Goal: Task Accomplishment & Management: Manage account settings

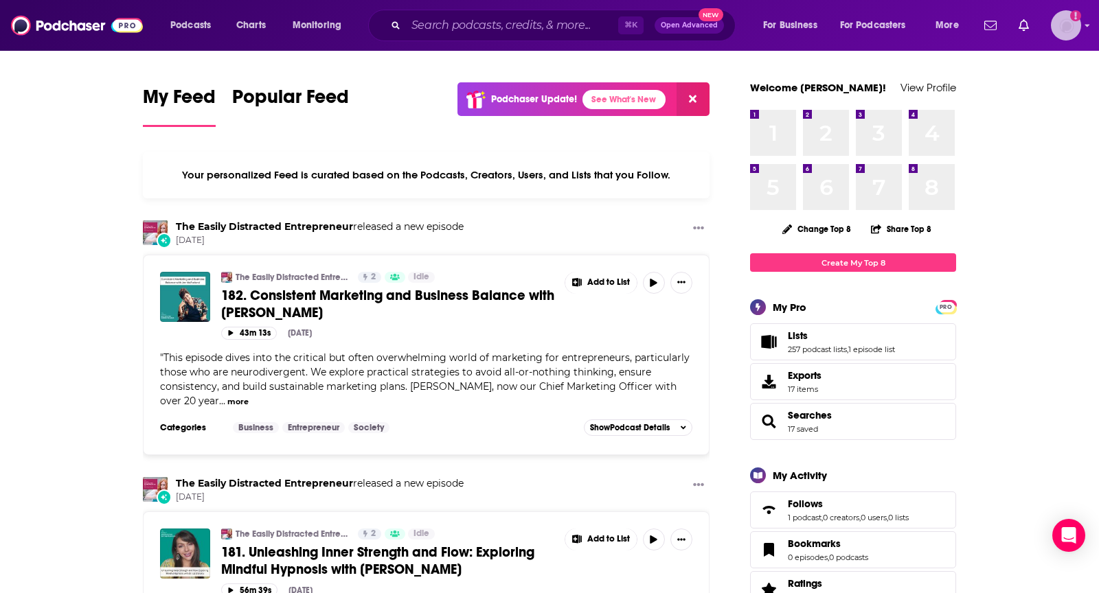
click at [1056, 25] on img "Logged in as TeemsPR" at bounding box center [1066, 25] width 30 height 30
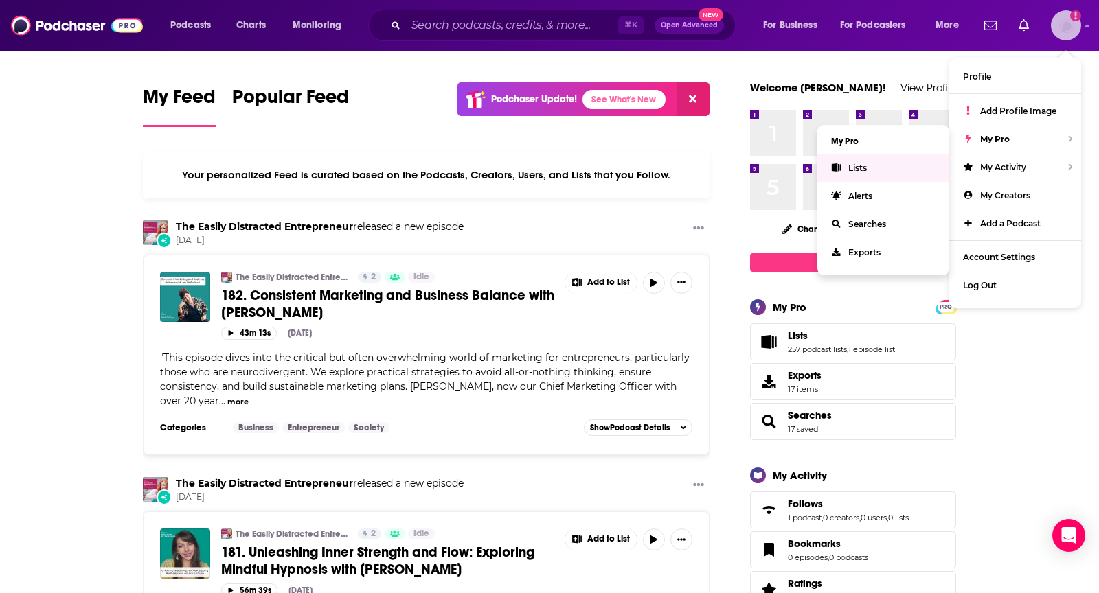
click at [873, 154] on link "Lists" at bounding box center [883, 168] width 132 height 28
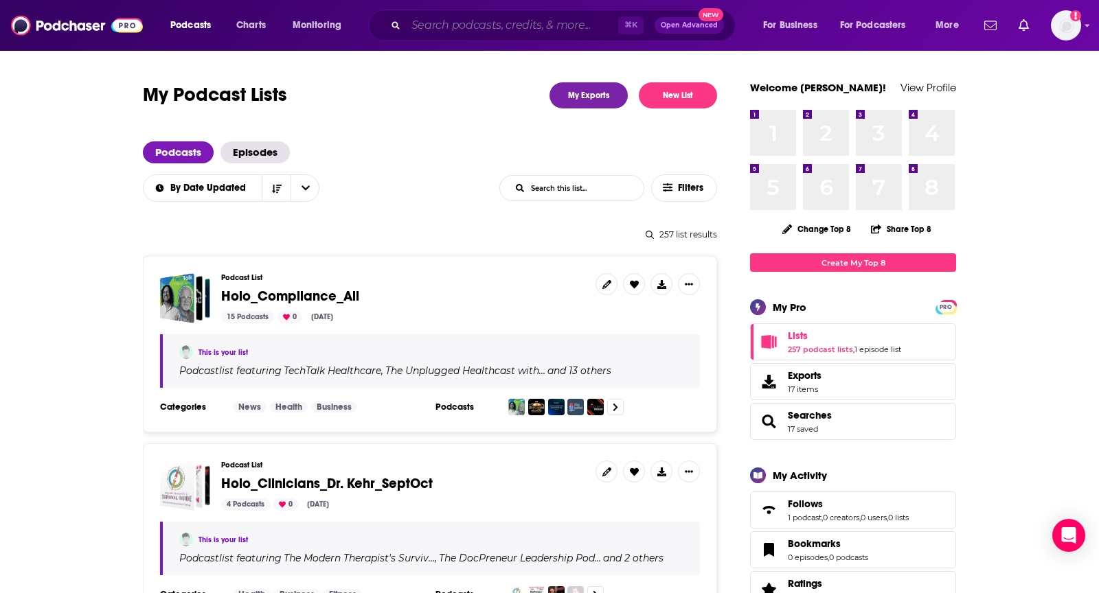
click at [424, 29] on input "Search podcasts, credits, & more..." at bounding box center [512, 25] width 212 height 22
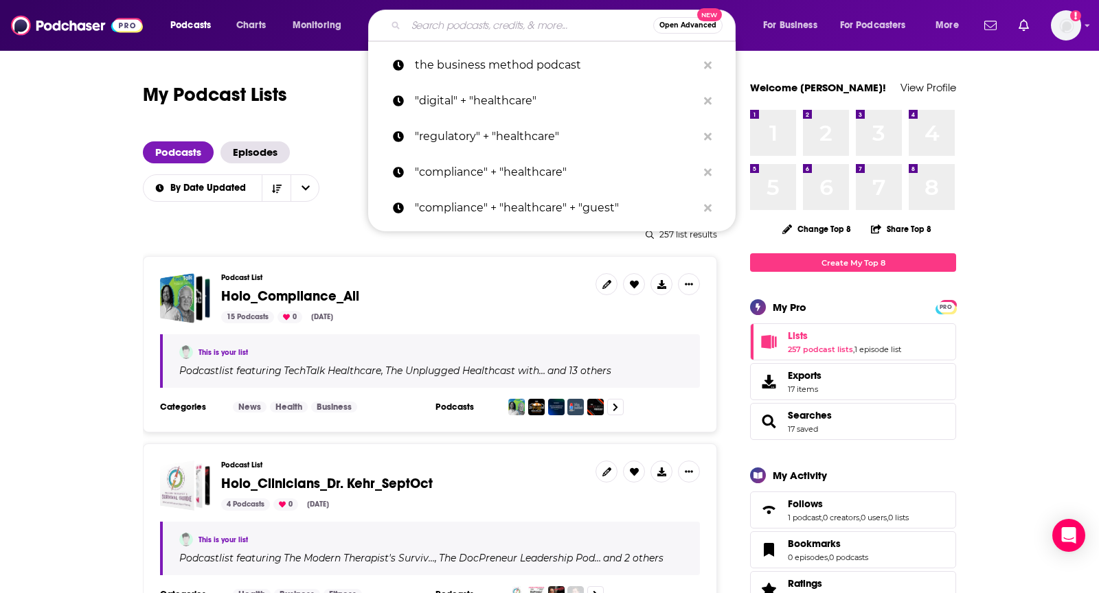
type input "f"
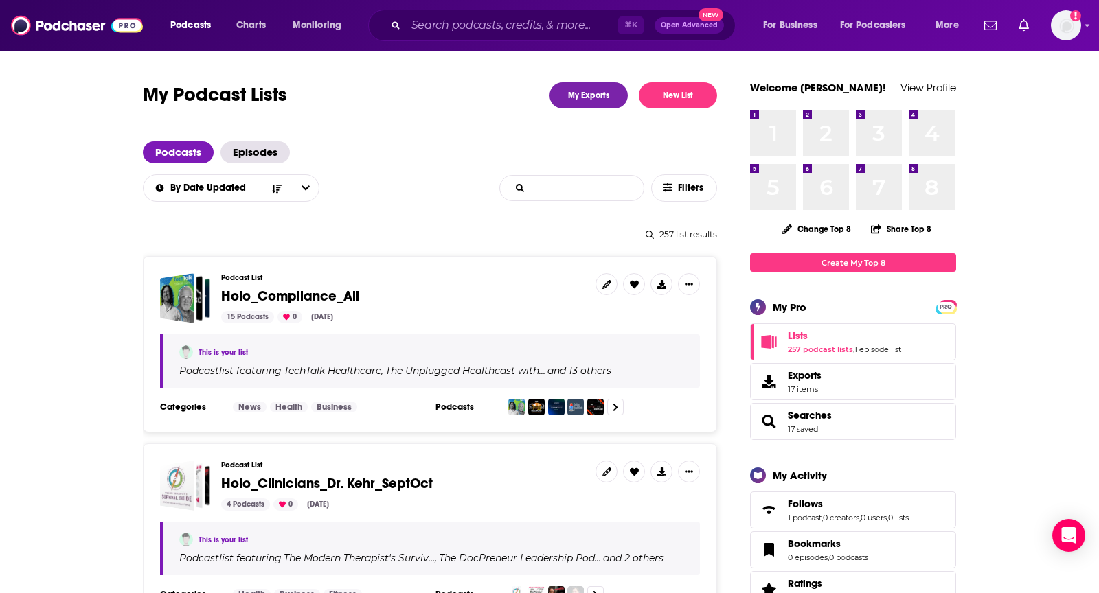
click at [598, 184] on input "List Search Input" at bounding box center [572, 188] width 144 height 25
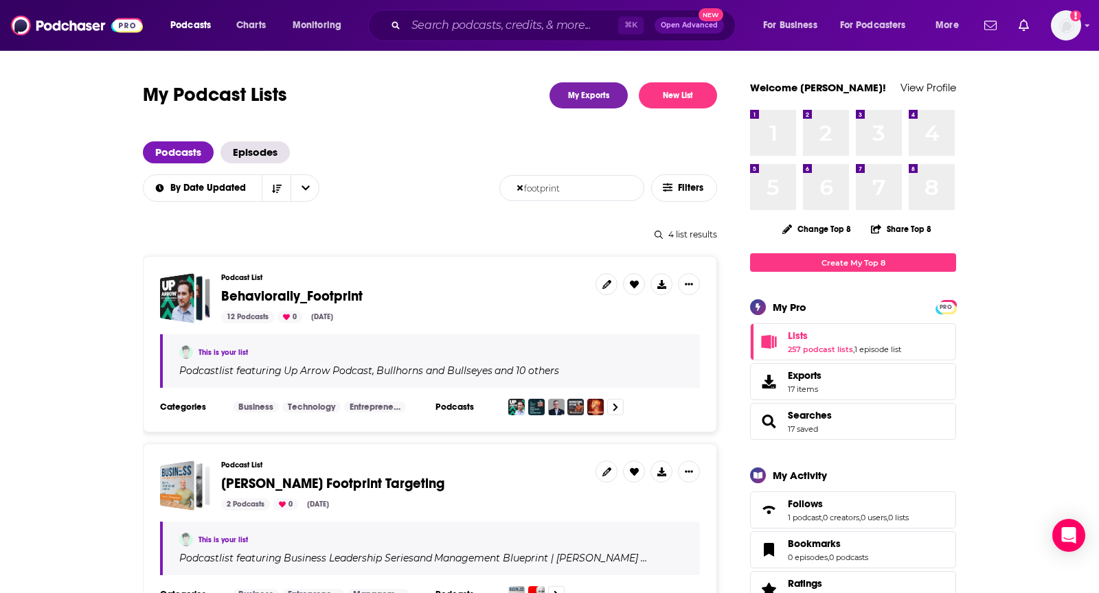
type input "footprint"
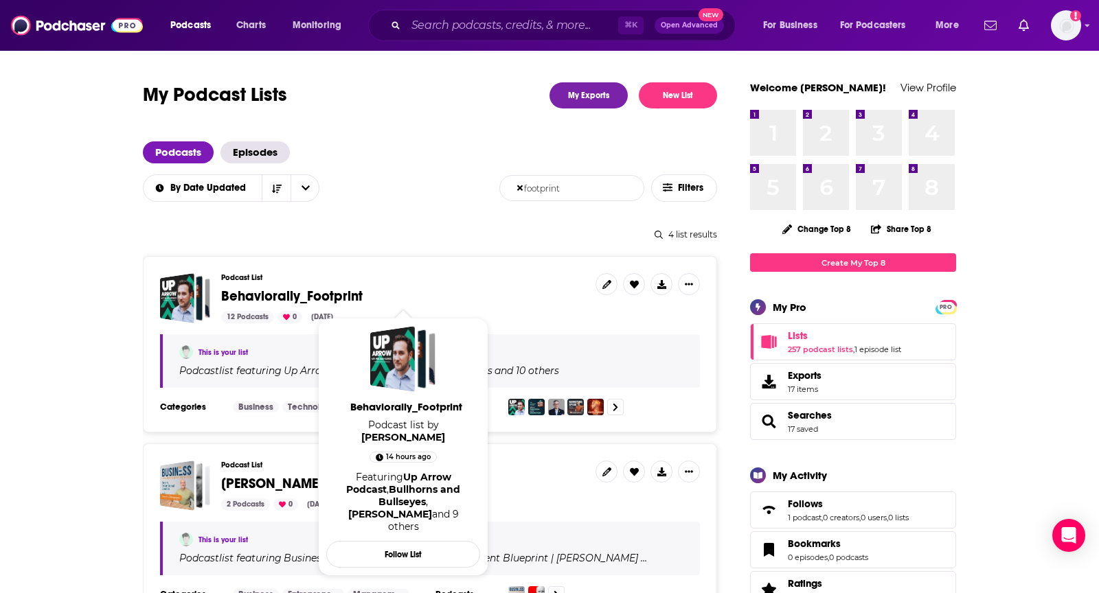
click at [322, 295] on span "Behaviorally_Footprint" at bounding box center [291, 296] width 141 height 17
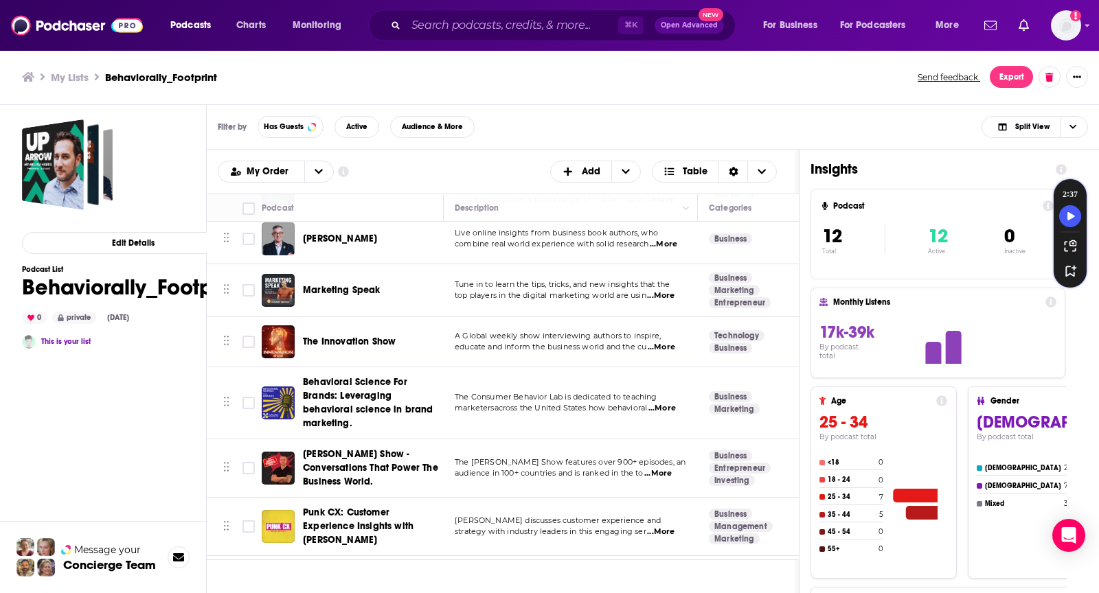
scroll to position [113, 0]
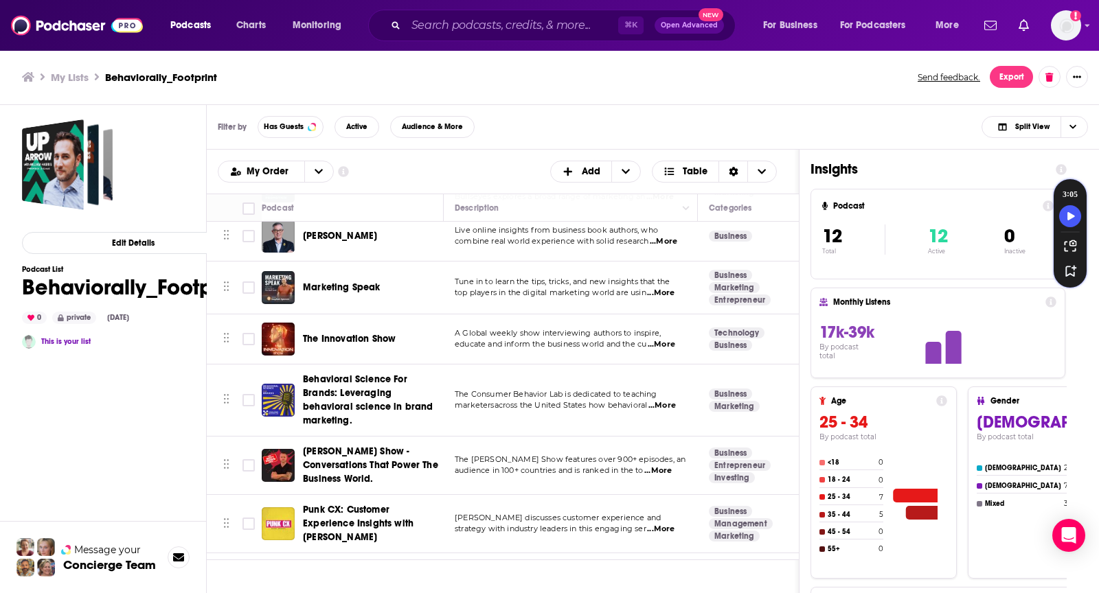
click at [482, 141] on div "Filter by Has Guests Active Audience & More Split View" at bounding box center [653, 127] width 892 height 45
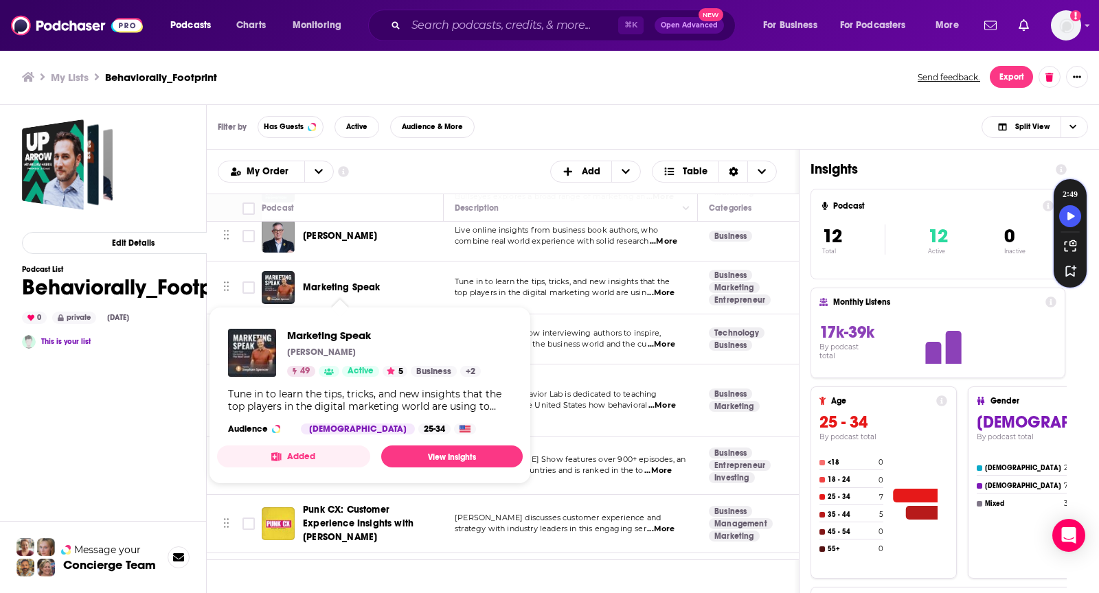
click at [546, 140] on div "Filter by Has Guests Active Audience & More Split View" at bounding box center [653, 127] width 892 height 45
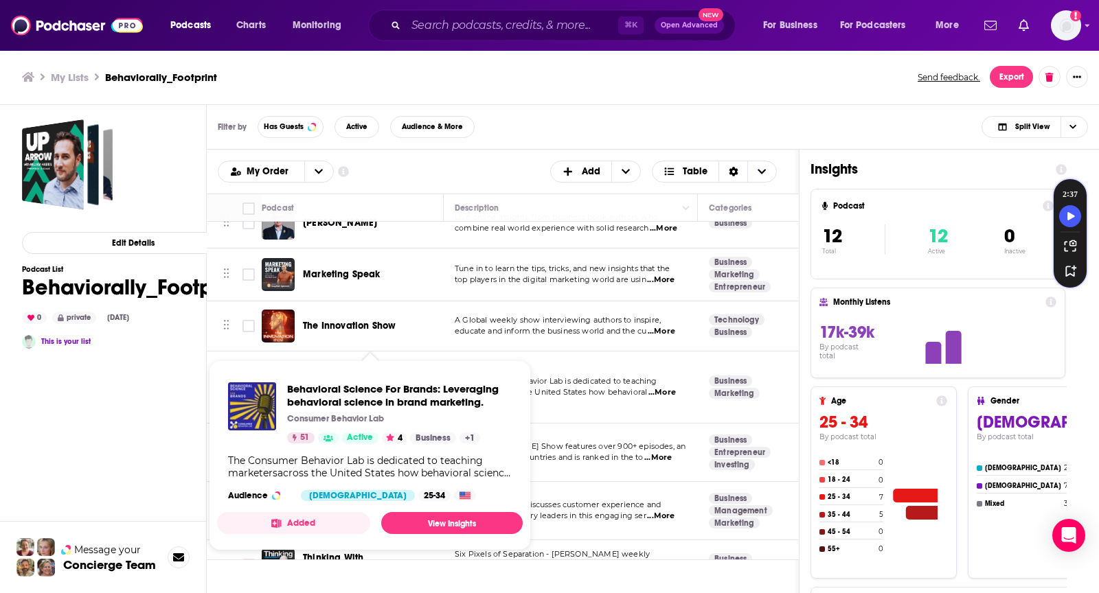
scroll to position [128, 0]
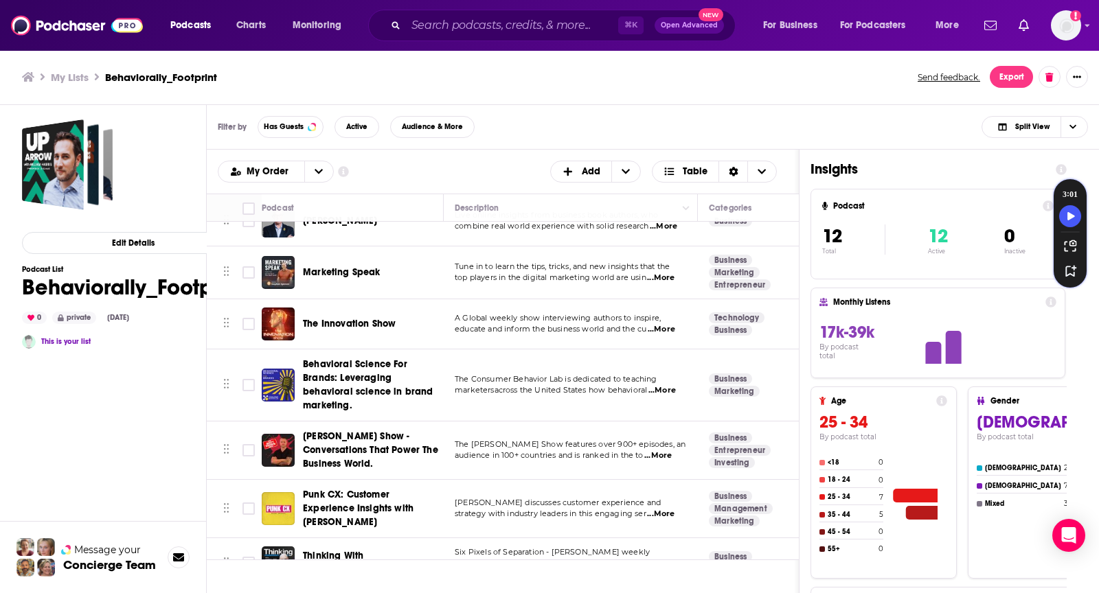
click at [519, 122] on div "Filter by Has Guests Active Audience & More Split View" at bounding box center [653, 127] width 892 height 45
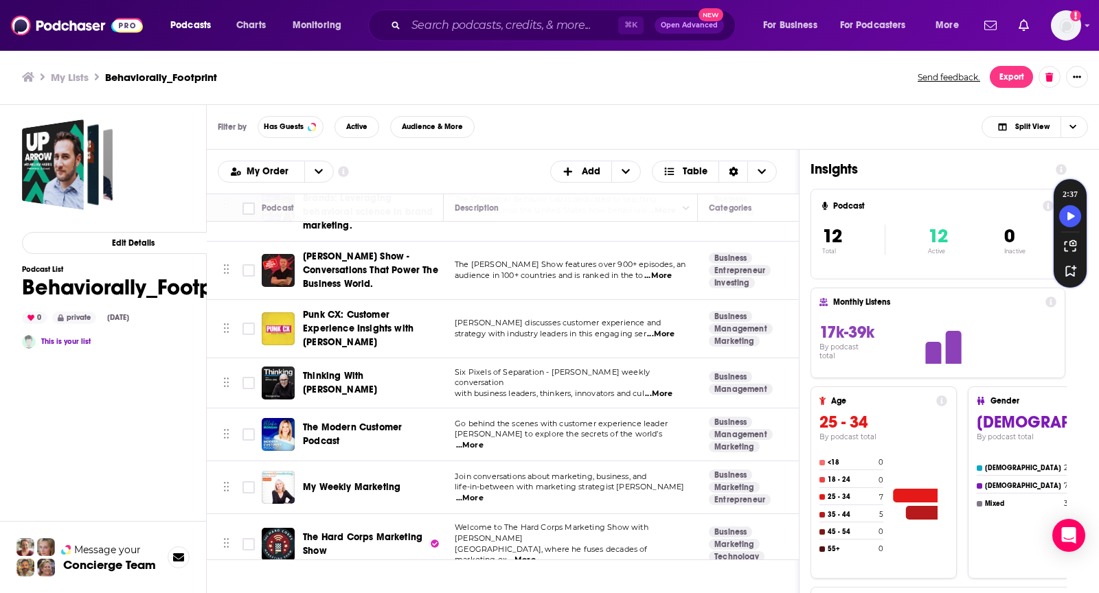
scroll to position [310, 0]
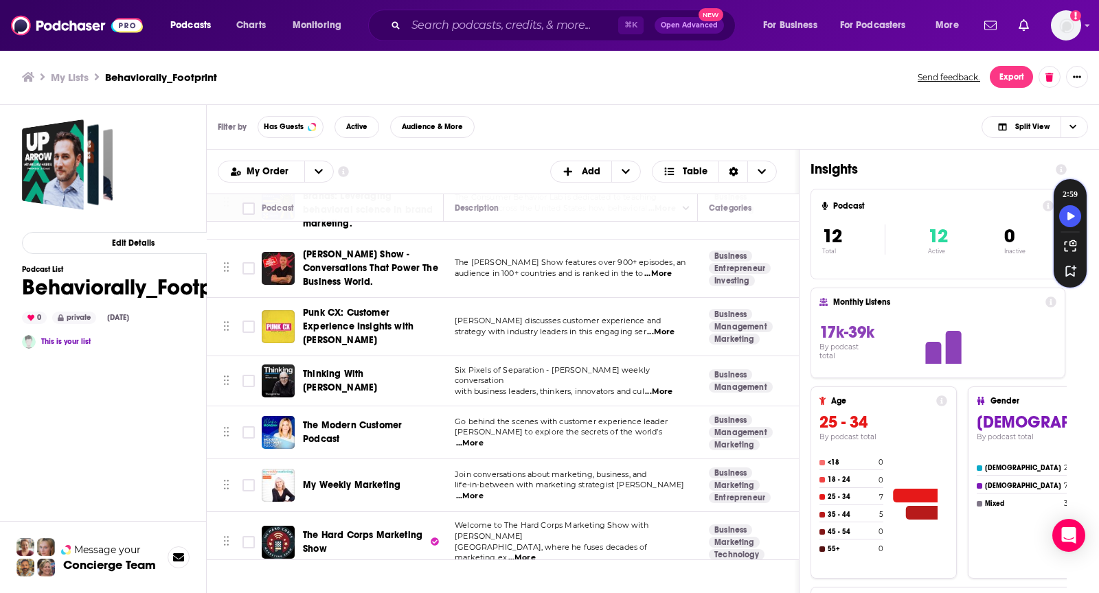
click at [479, 132] on div "Filter by Has Guests Active Audience & More Split View" at bounding box center [653, 127] width 892 height 45
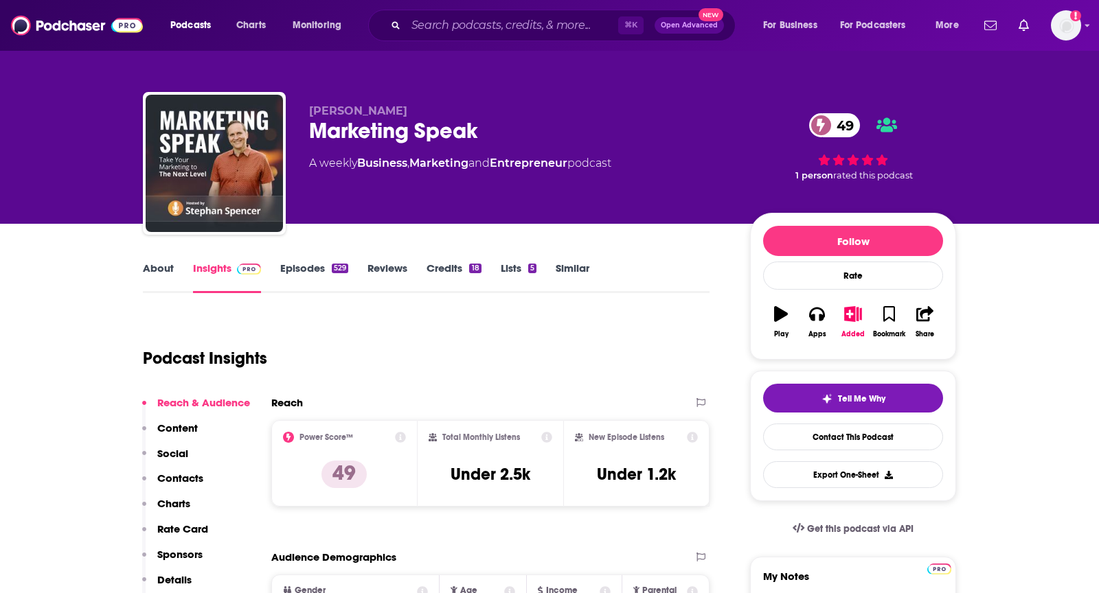
click at [171, 269] on link "About" at bounding box center [158, 278] width 31 height 32
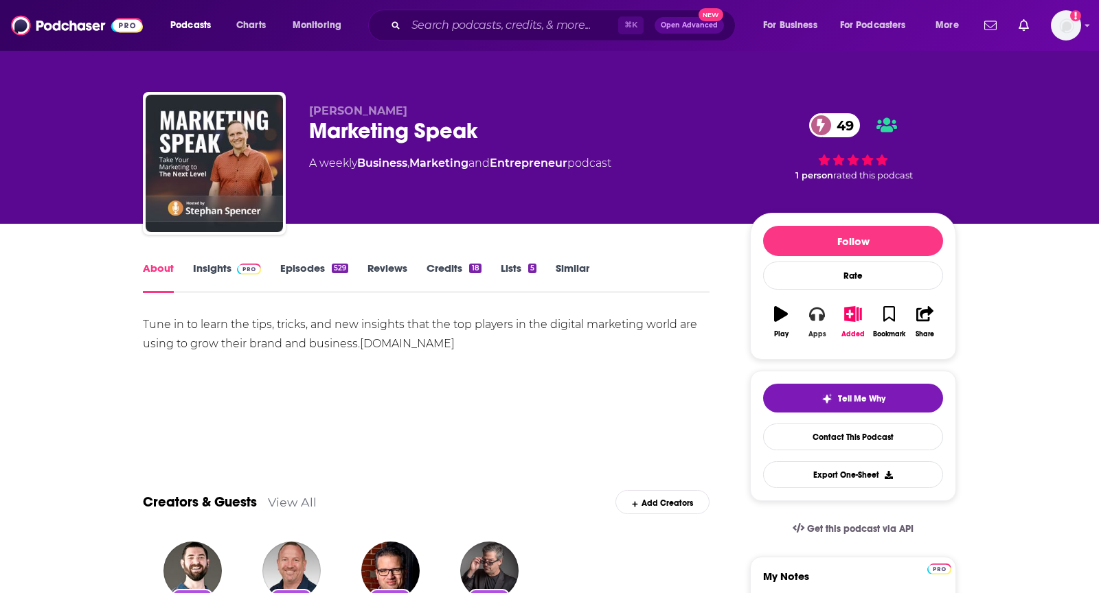
click at [817, 330] on div "Apps" at bounding box center [817, 334] width 18 height 8
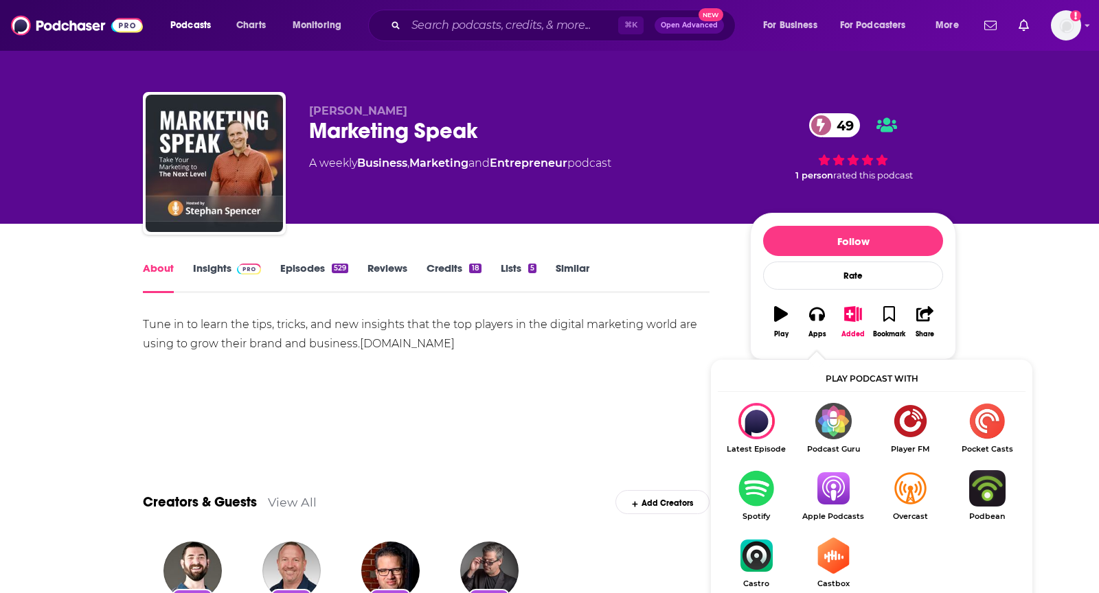
click at [824, 490] on img "Show Listen On dropdown" at bounding box center [833, 488] width 77 height 36
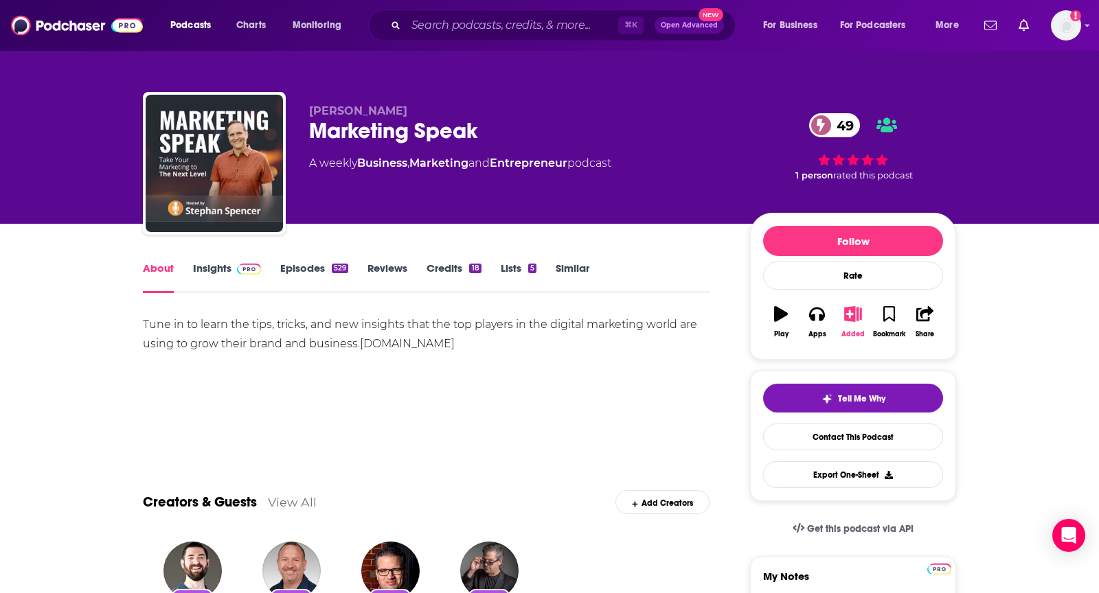
click at [850, 309] on icon "button" at bounding box center [852, 313] width 17 height 15
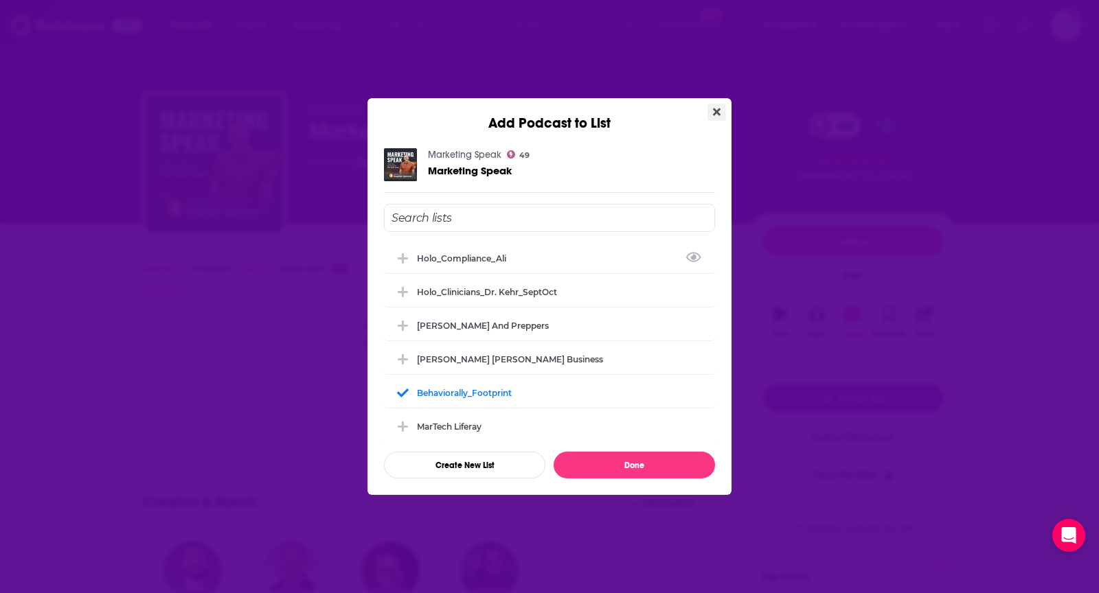
click at [712, 111] on button "Close" at bounding box center [716, 112] width 19 height 17
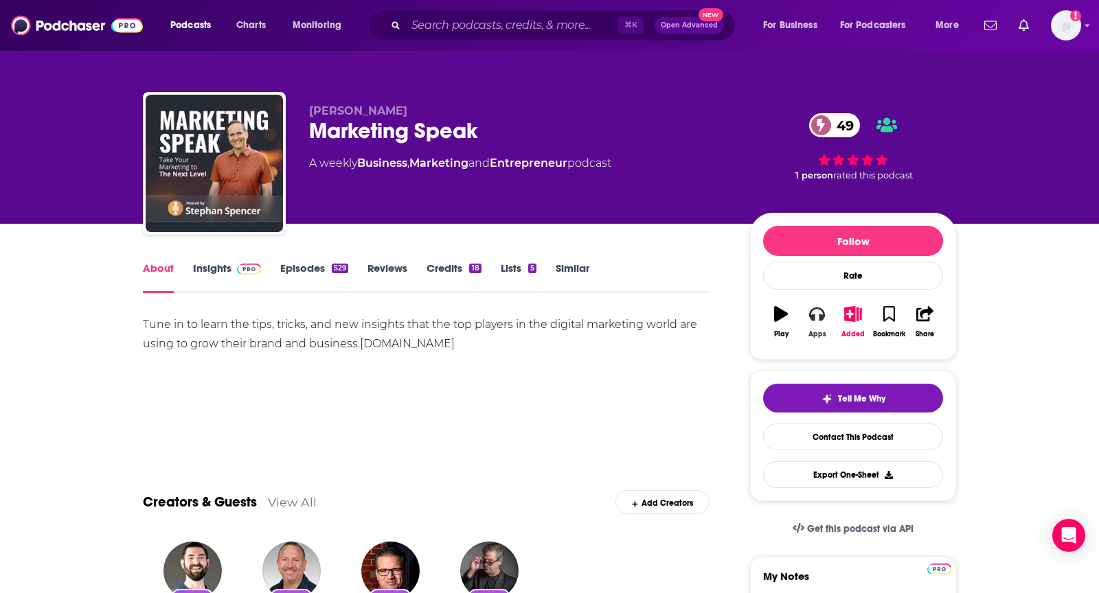
click at [804, 326] on button "Apps" at bounding box center [817, 321] width 36 height 49
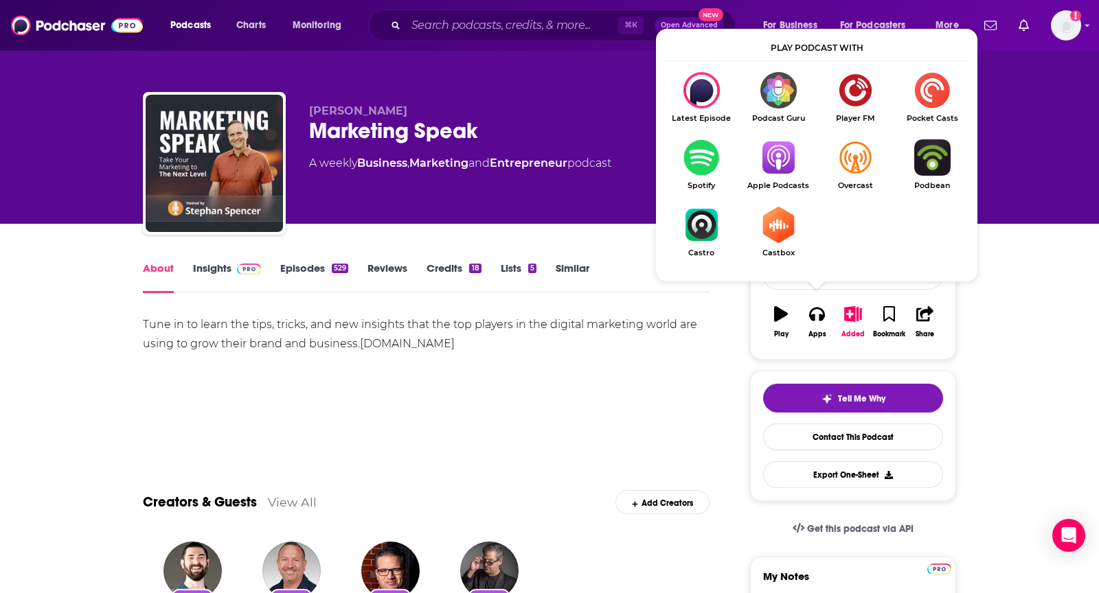
click at [766, 141] on img "Show Listen On dropdown" at bounding box center [778, 157] width 77 height 36
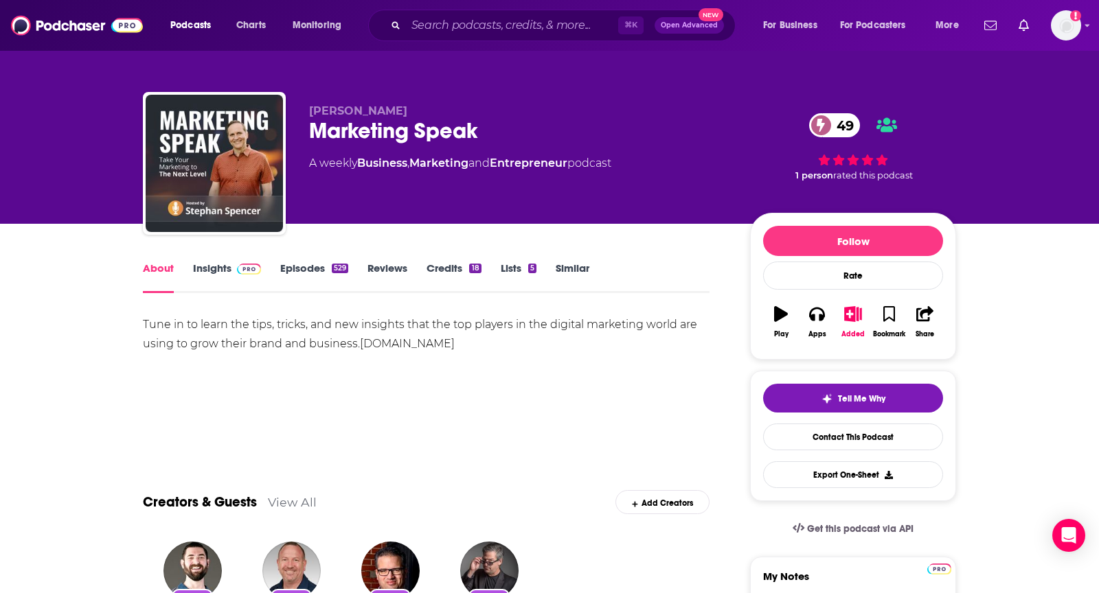
click at [221, 262] on link "Insights" at bounding box center [227, 278] width 68 height 32
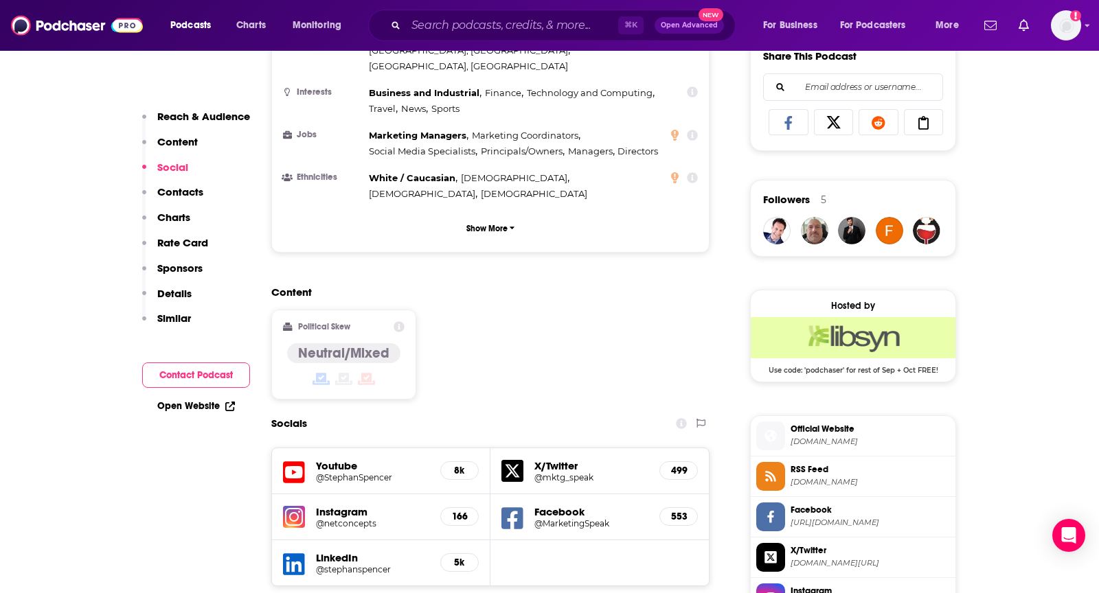
scroll to position [1041, 0]
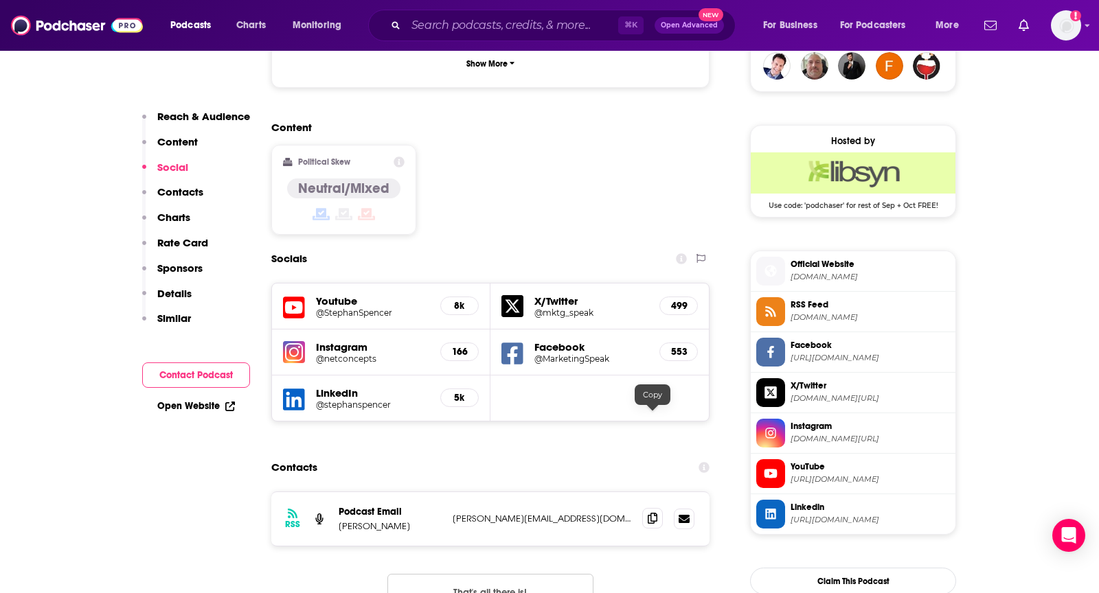
click at [648, 513] on icon at bounding box center [653, 518] width 10 height 11
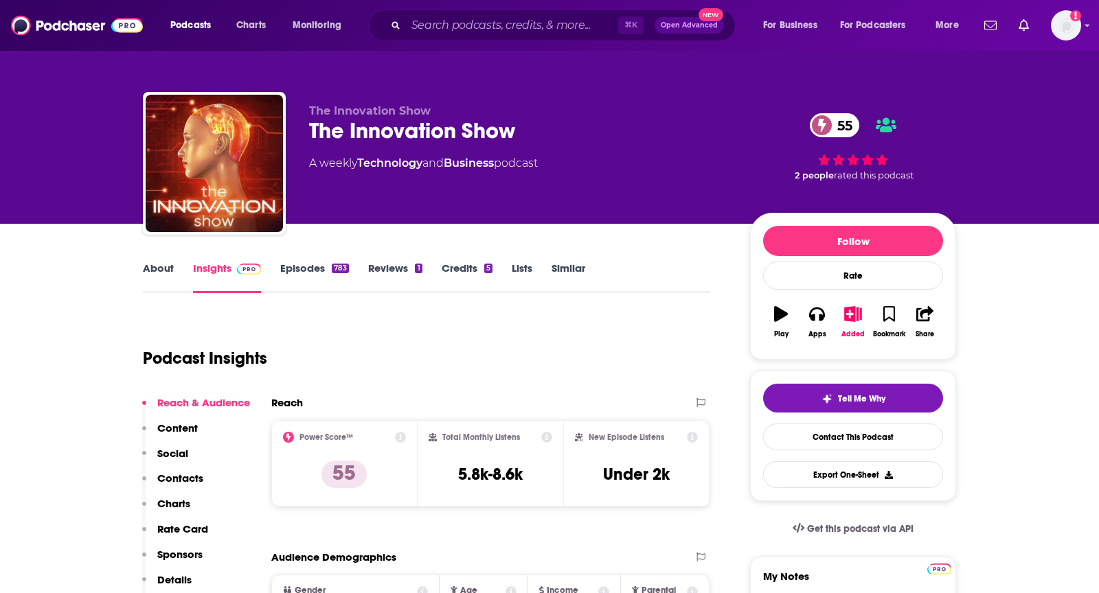
click at [170, 269] on link "About" at bounding box center [158, 278] width 31 height 32
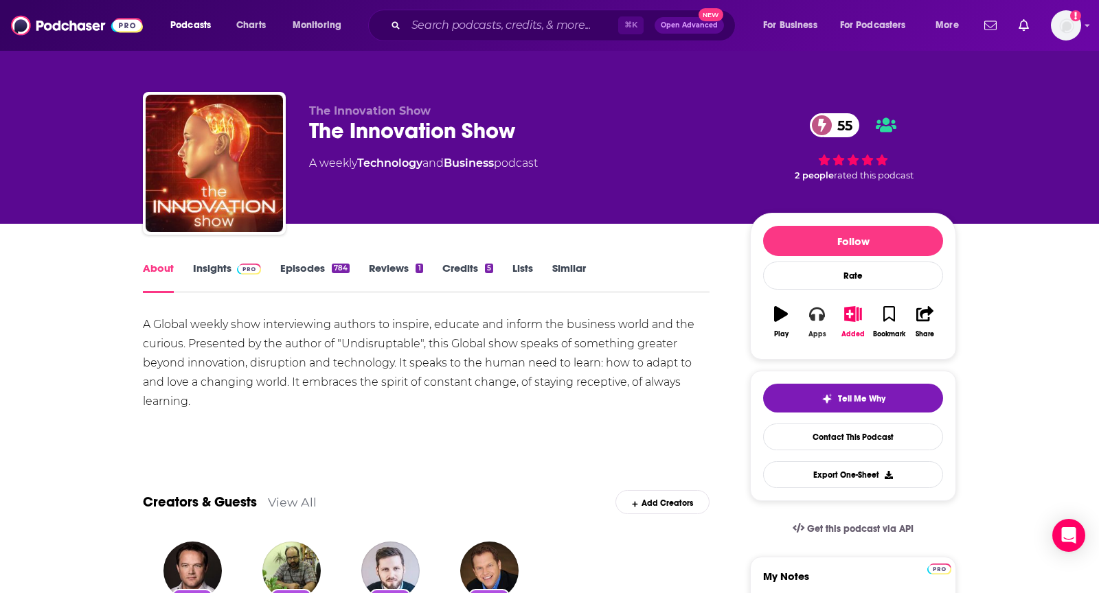
click at [812, 308] on icon "button" at bounding box center [816, 315] width 15 height 14
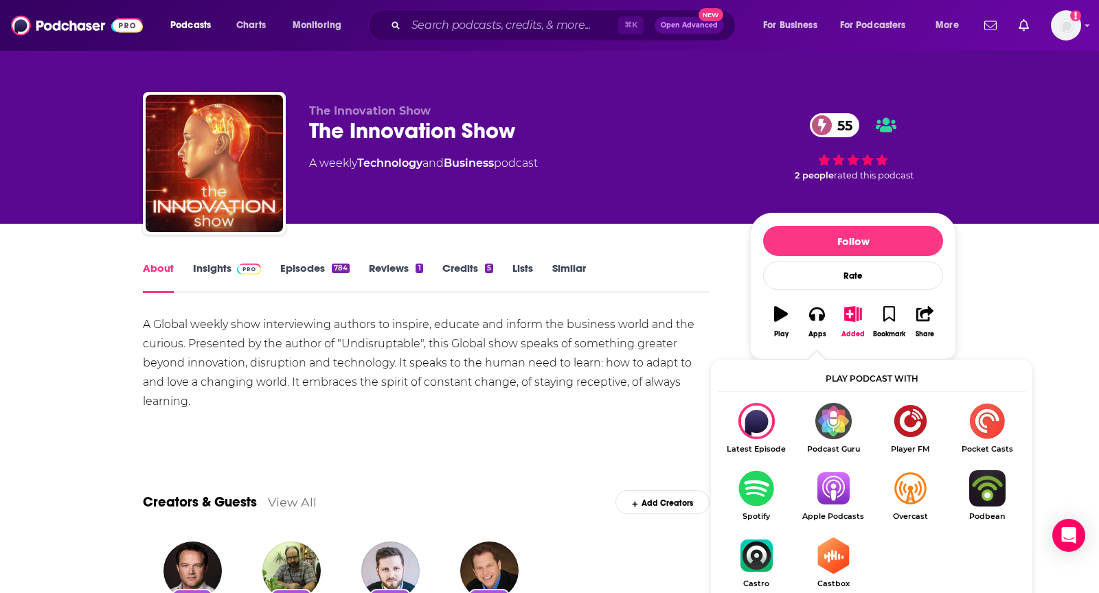
click at [833, 495] on img "Show Listen On dropdown" at bounding box center [833, 488] width 77 height 36
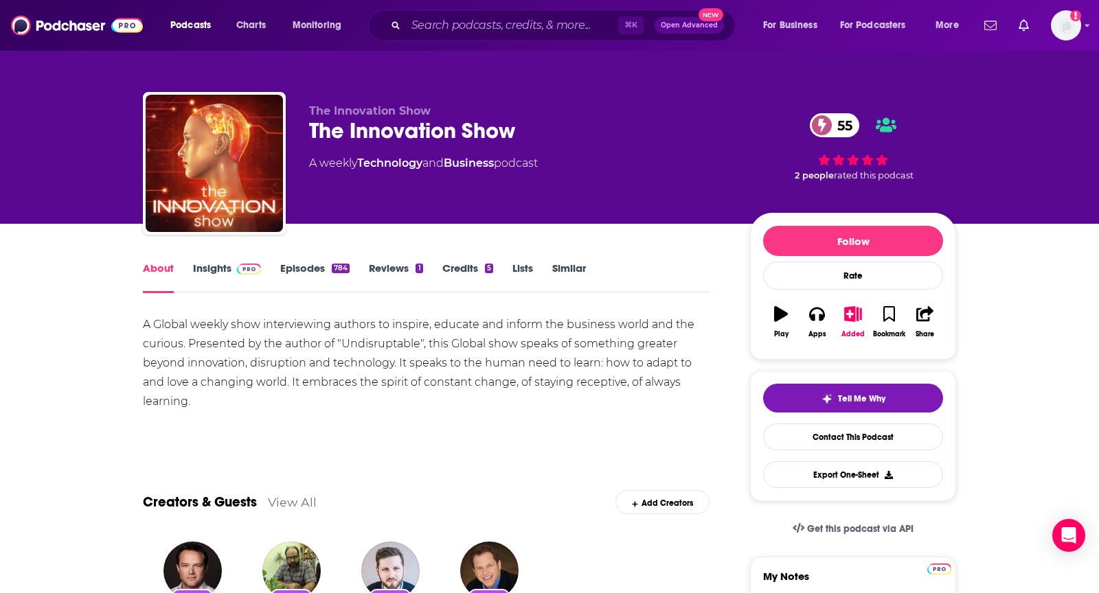
click at [229, 271] on link "Insights" at bounding box center [227, 278] width 68 height 32
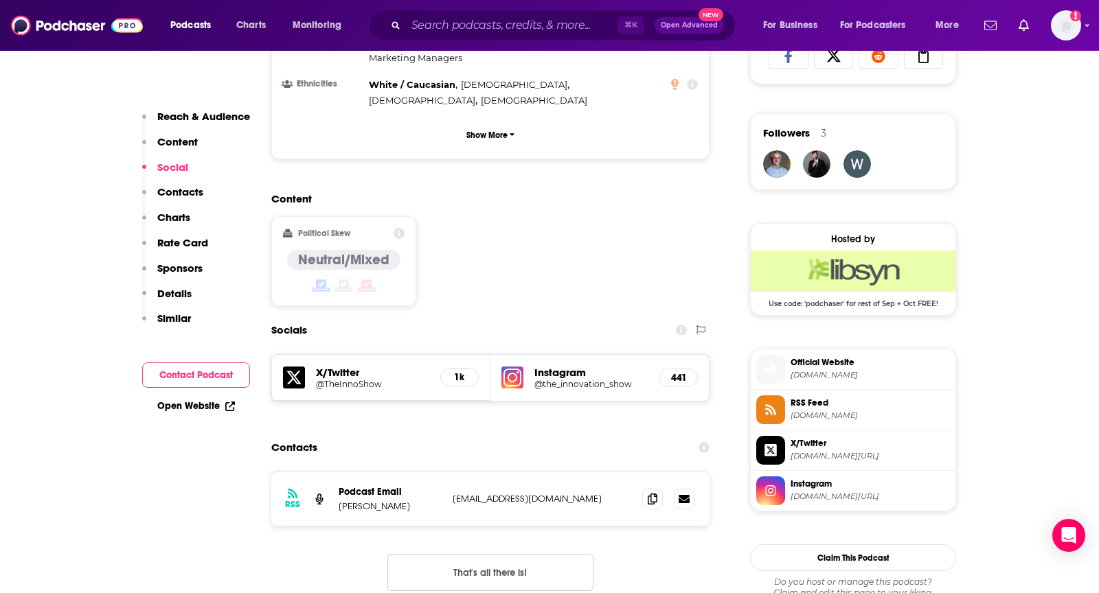
scroll to position [946, 0]
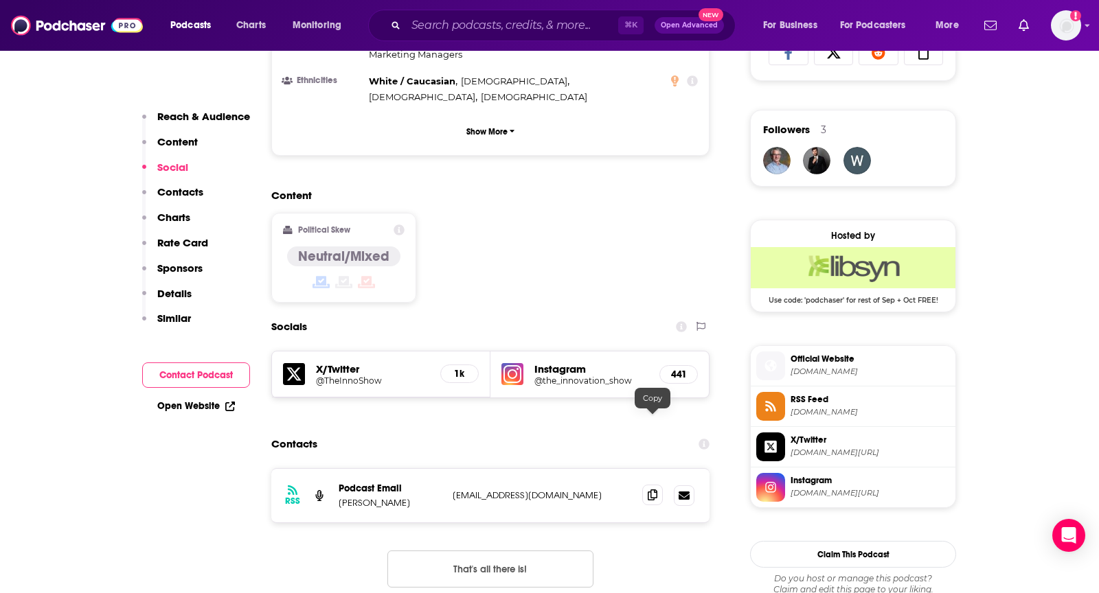
click at [653, 490] on icon at bounding box center [653, 495] width 10 height 11
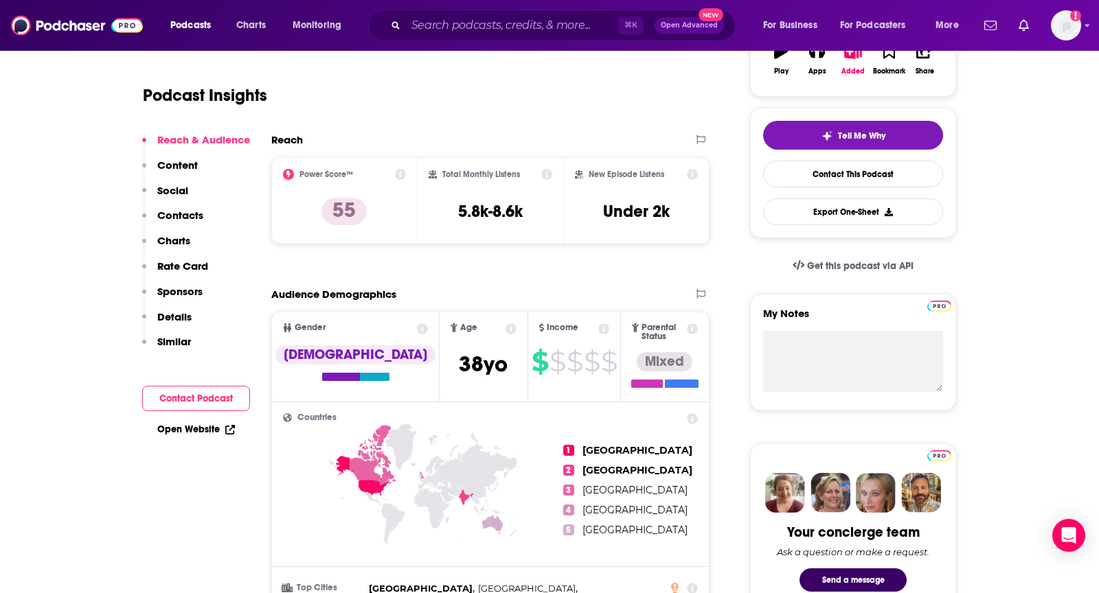
scroll to position [0, 0]
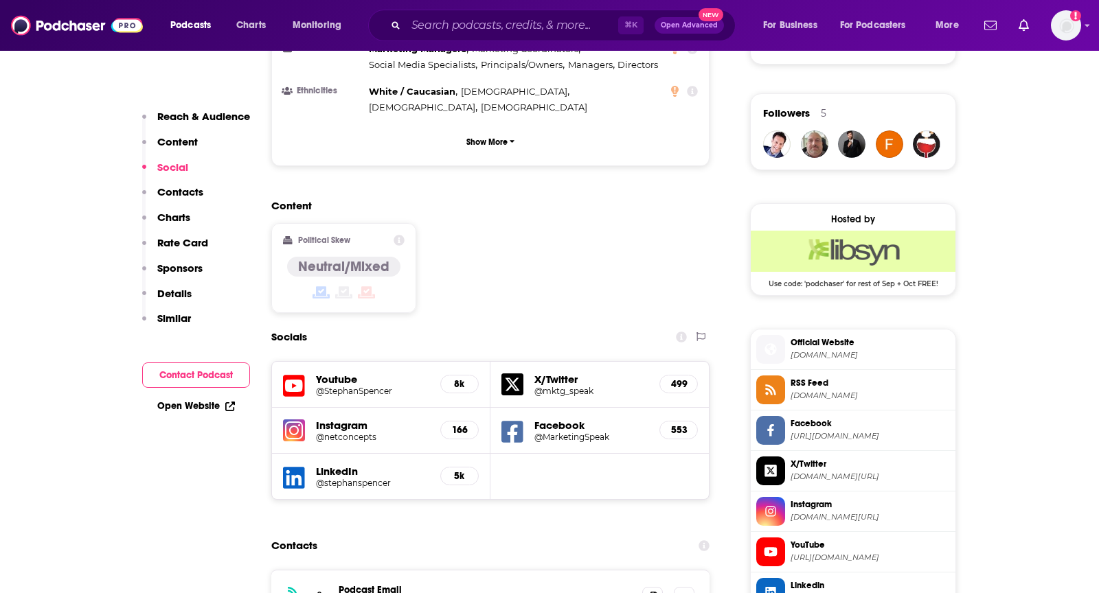
scroll to position [1190, 0]
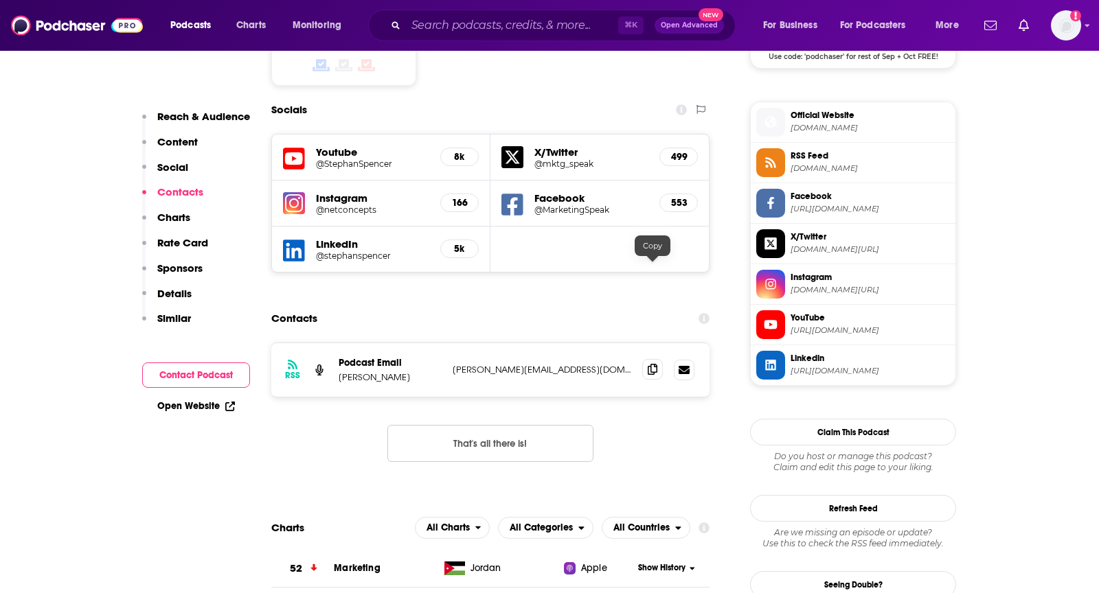
click at [653, 364] on icon at bounding box center [653, 369] width 10 height 11
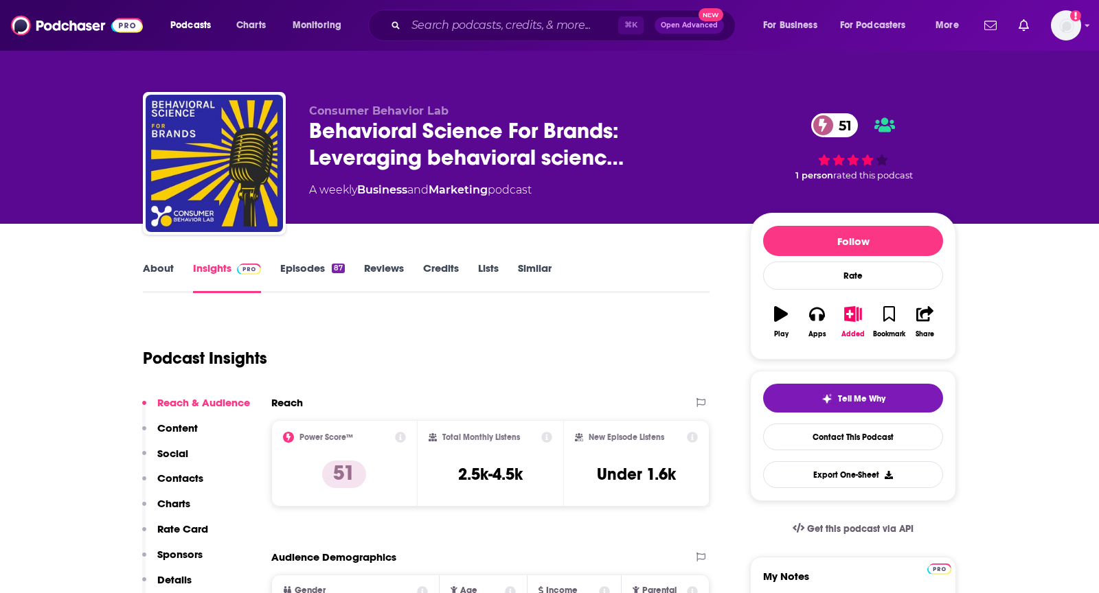
click at [157, 276] on link "About" at bounding box center [158, 278] width 31 height 32
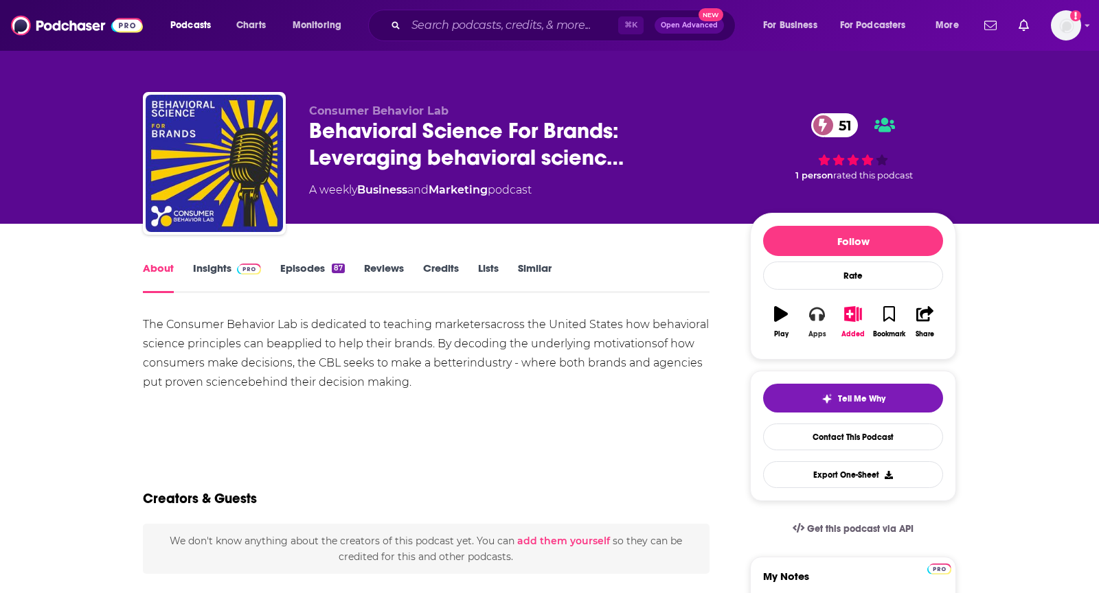
click at [817, 317] on icon "button" at bounding box center [816, 313] width 15 height 15
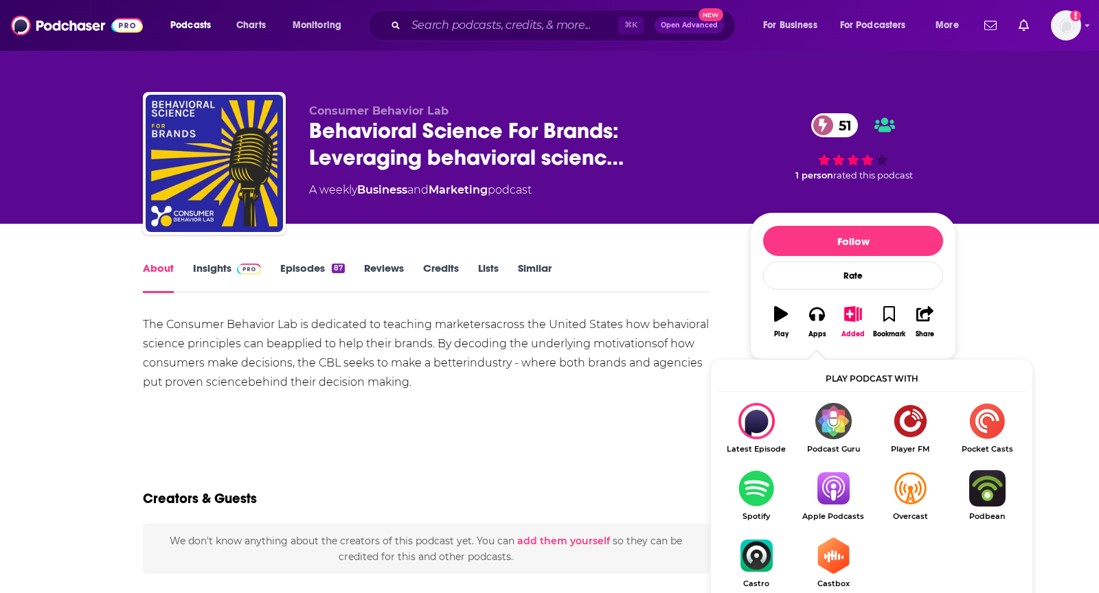
click at [831, 479] on img "Show Listen On dropdown" at bounding box center [833, 488] width 77 height 36
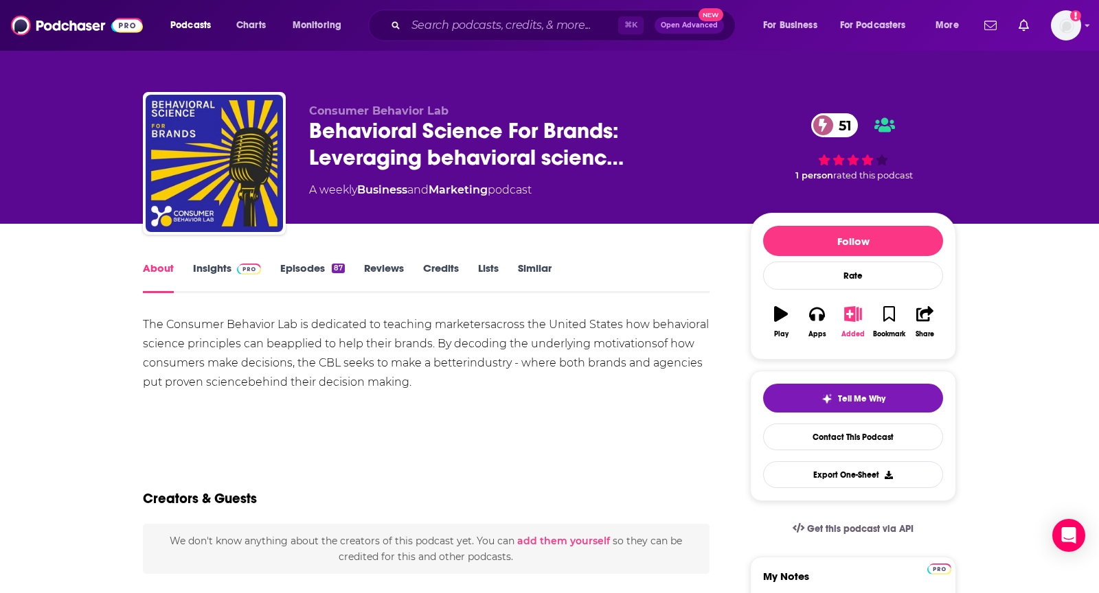
click at [852, 313] on icon "button" at bounding box center [852, 313] width 17 height 15
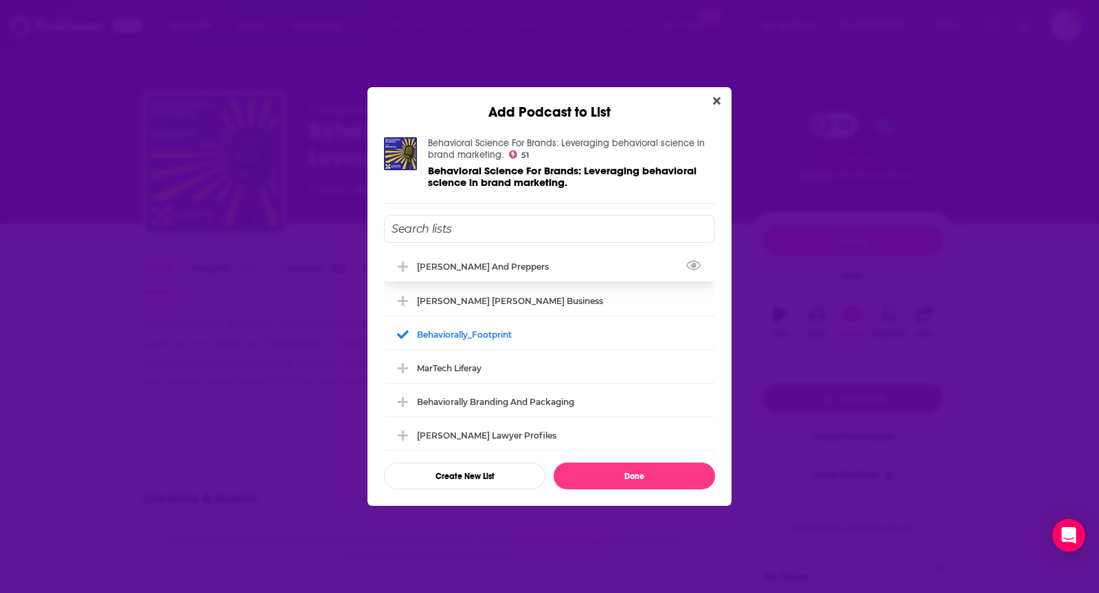
scroll to position [78, 0]
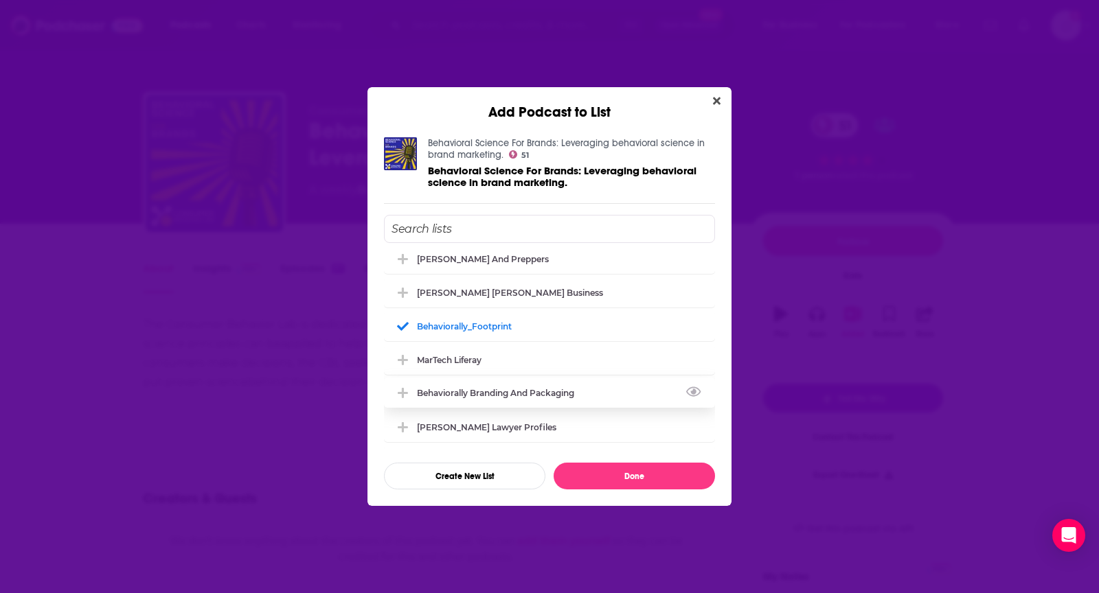
click at [601, 394] on div "Behaviorally Branding and Packaging" at bounding box center [549, 393] width 331 height 30
click at [612, 468] on button "Done" at bounding box center [634, 476] width 161 height 27
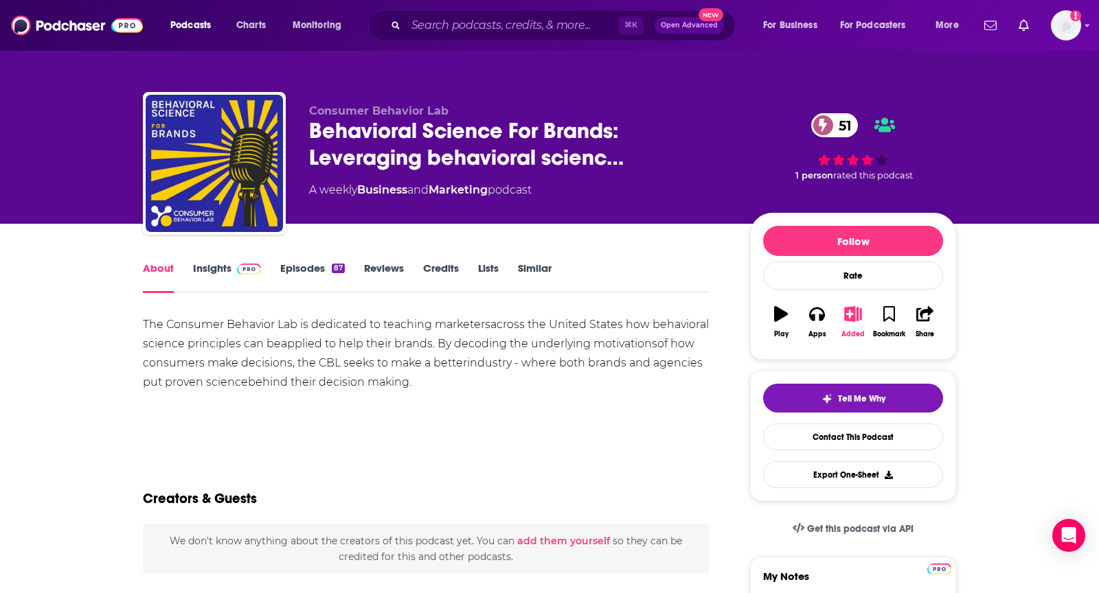
click at [862, 311] on button "Added" at bounding box center [853, 321] width 36 height 49
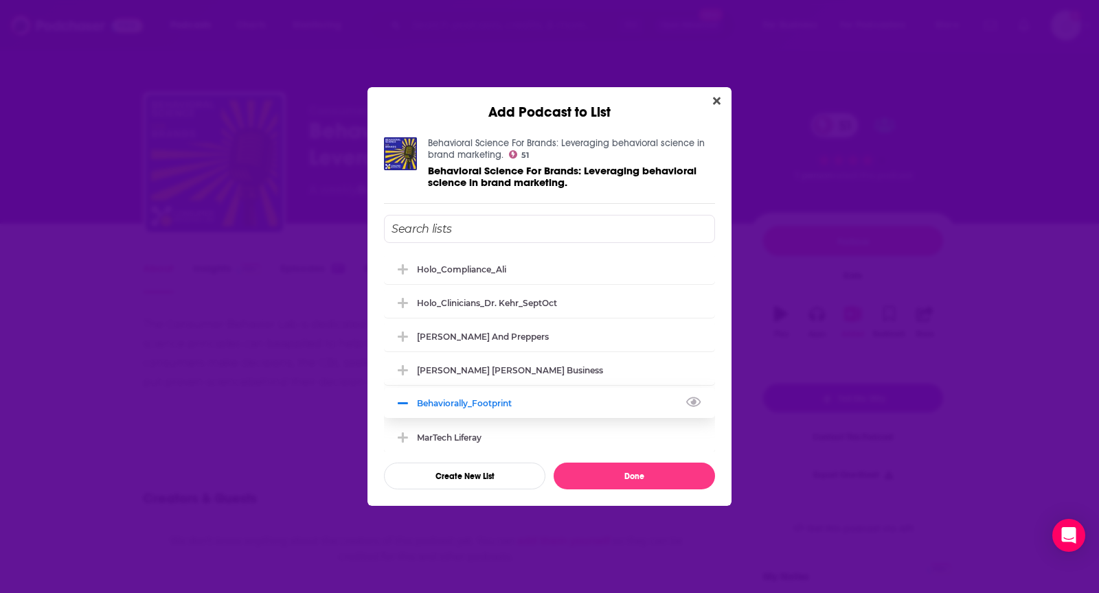
click at [463, 396] on div "Behaviorally_Footprint" at bounding box center [549, 403] width 331 height 30
click at [615, 477] on button "Done" at bounding box center [634, 476] width 161 height 27
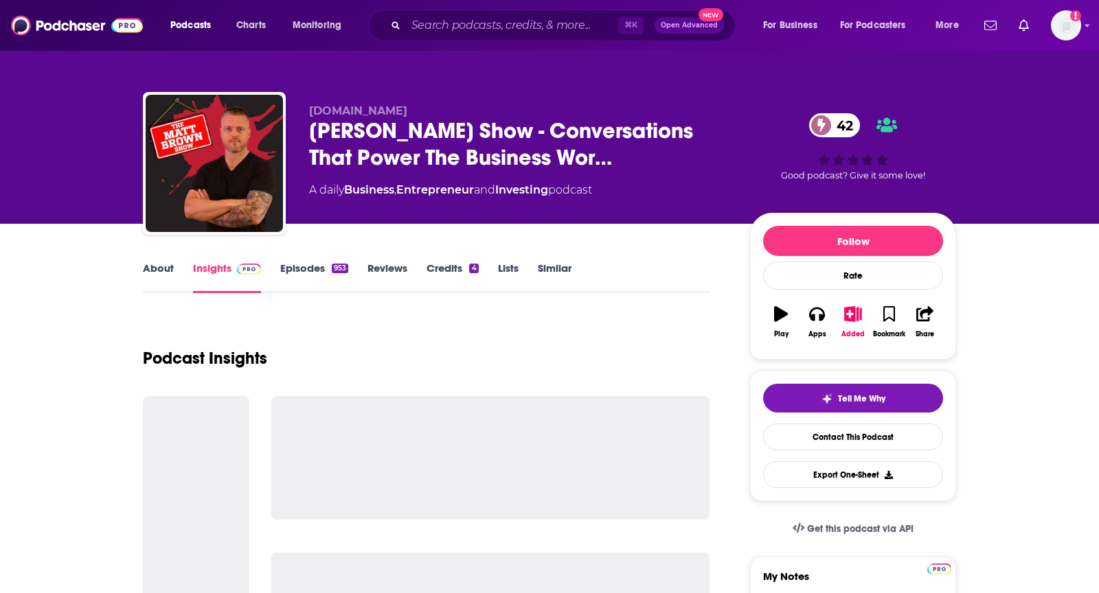
click at [162, 267] on link "About" at bounding box center [158, 278] width 31 height 32
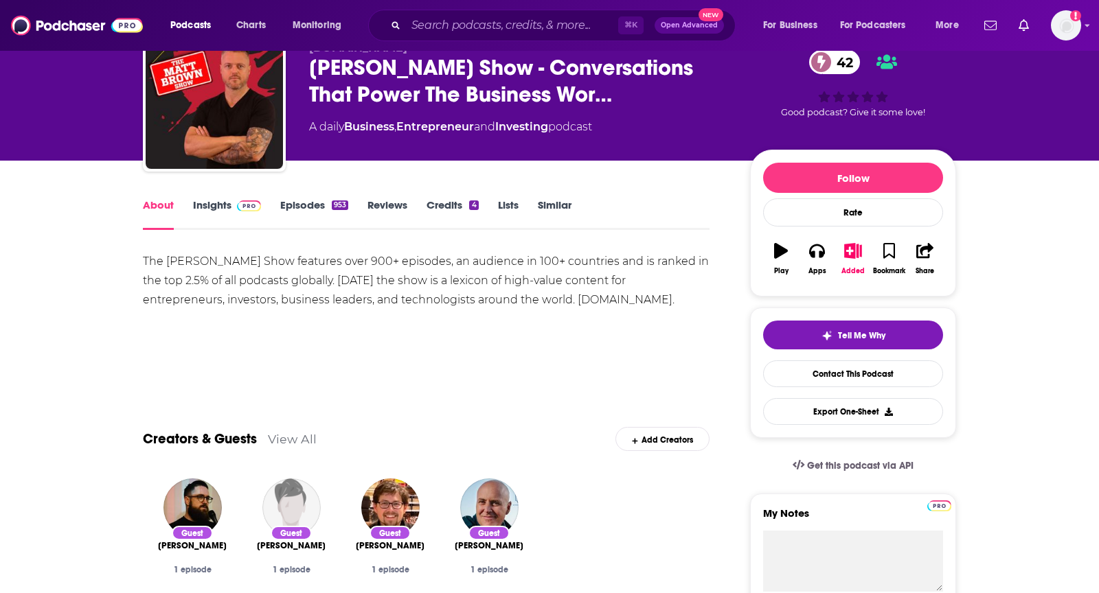
scroll to position [58, 0]
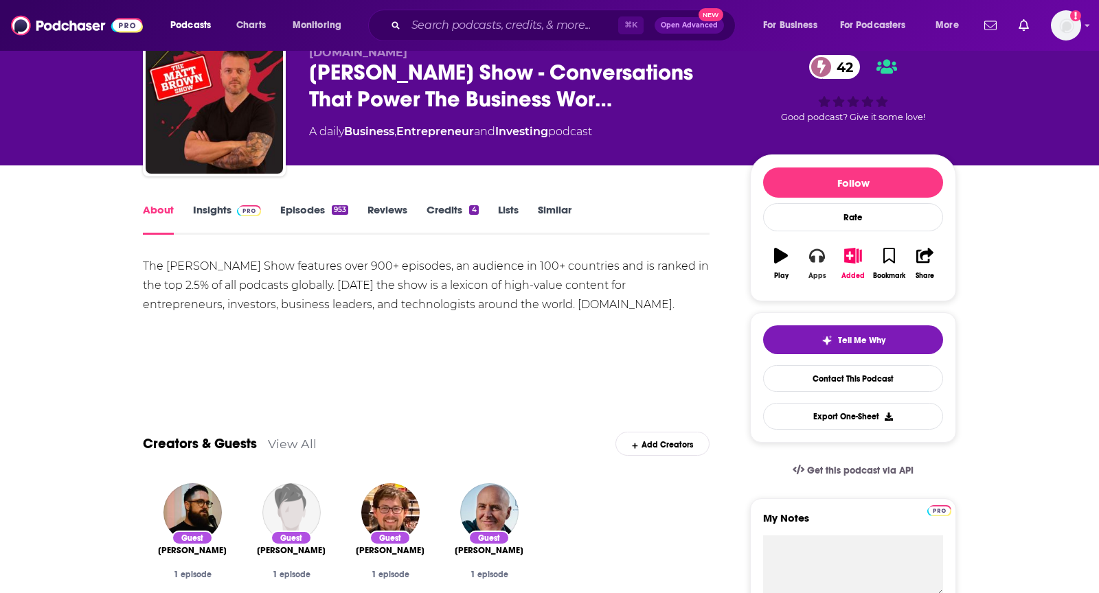
click at [819, 265] on button "Apps" at bounding box center [817, 263] width 36 height 49
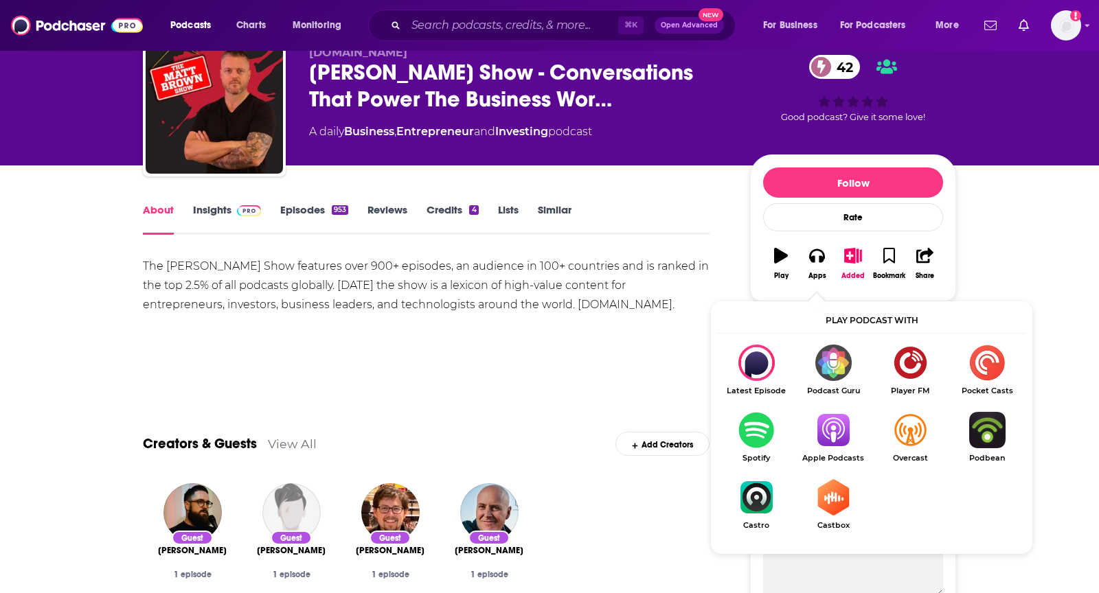
click at [834, 416] on img "Show Listen On dropdown" at bounding box center [833, 430] width 77 height 36
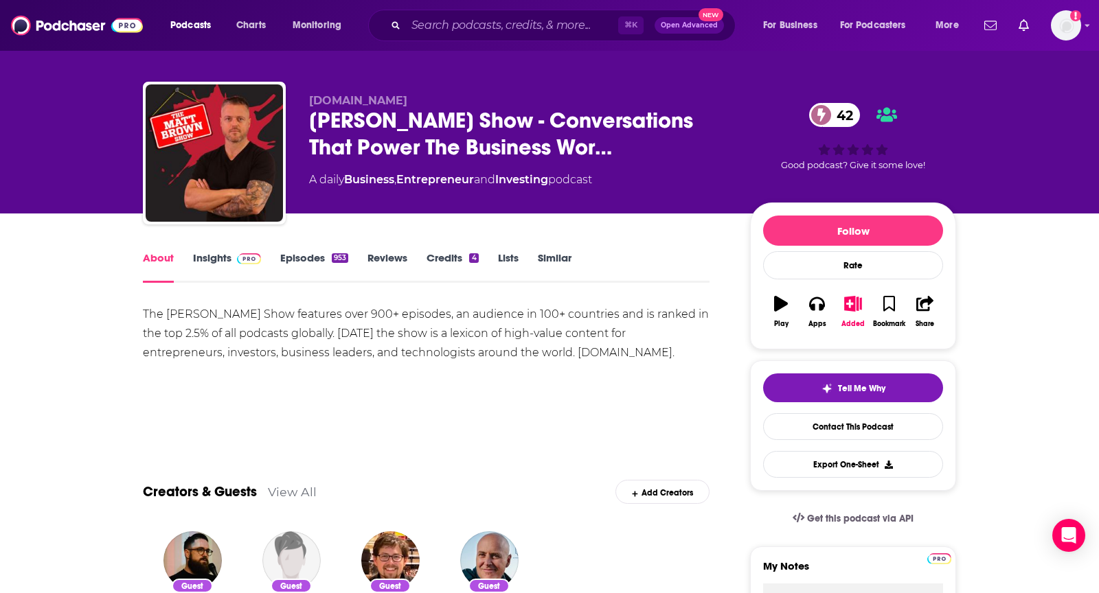
scroll to position [0, 0]
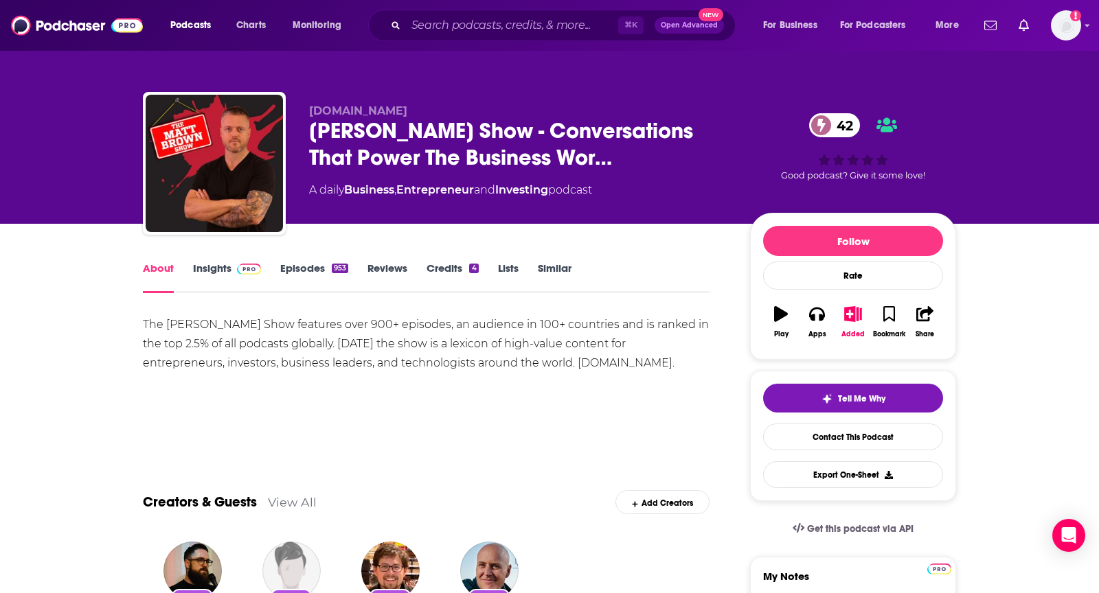
click at [238, 279] on link "Insights" at bounding box center [227, 278] width 68 height 32
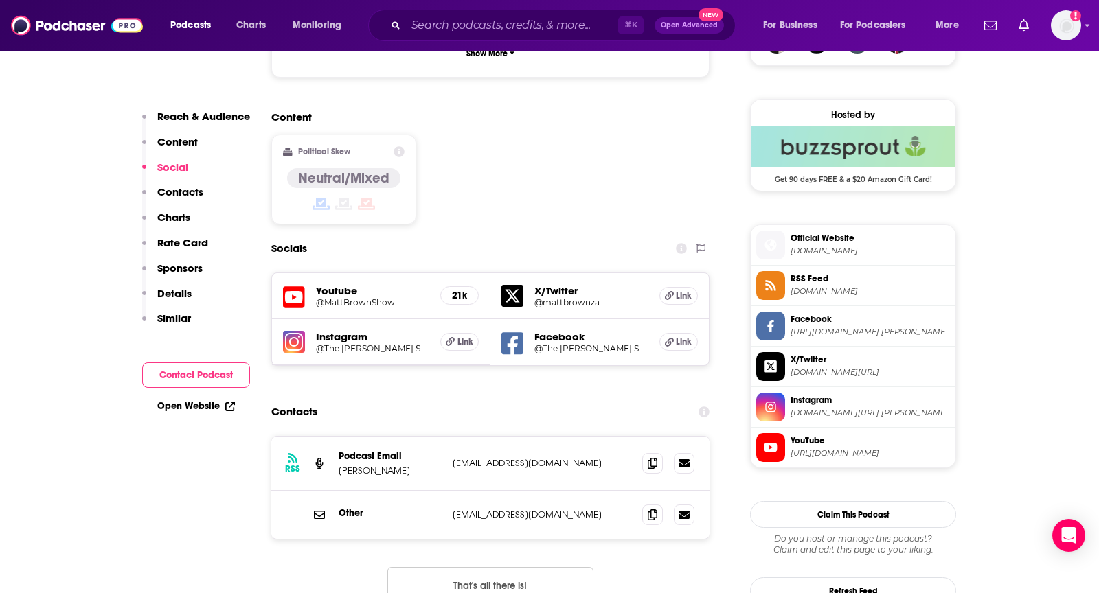
scroll to position [1067, 0]
click at [646, 452] on span at bounding box center [652, 462] width 21 height 21
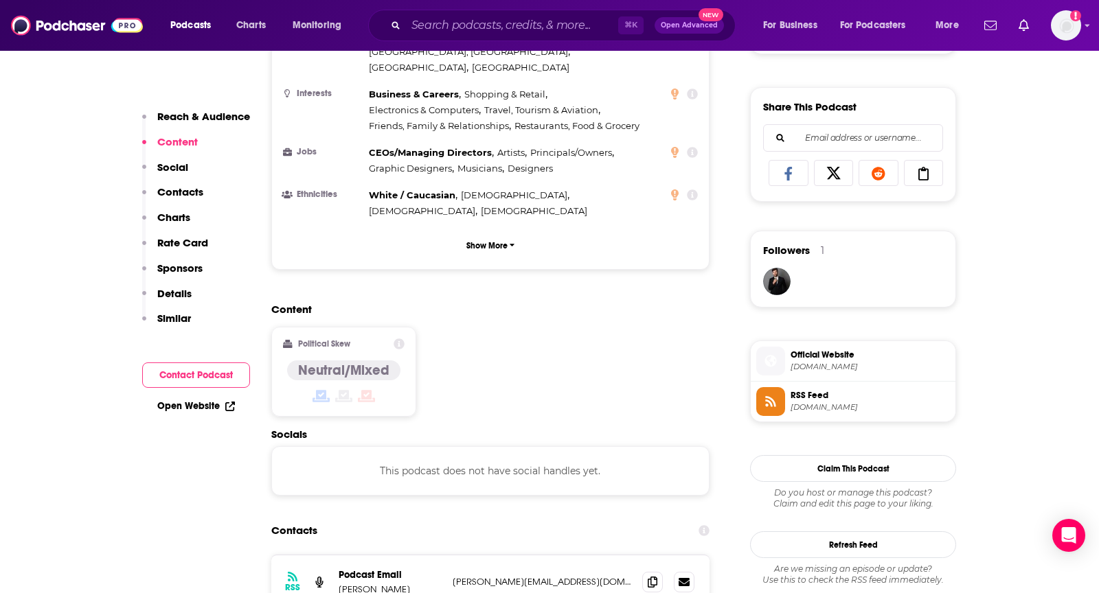
scroll to position [843, 0]
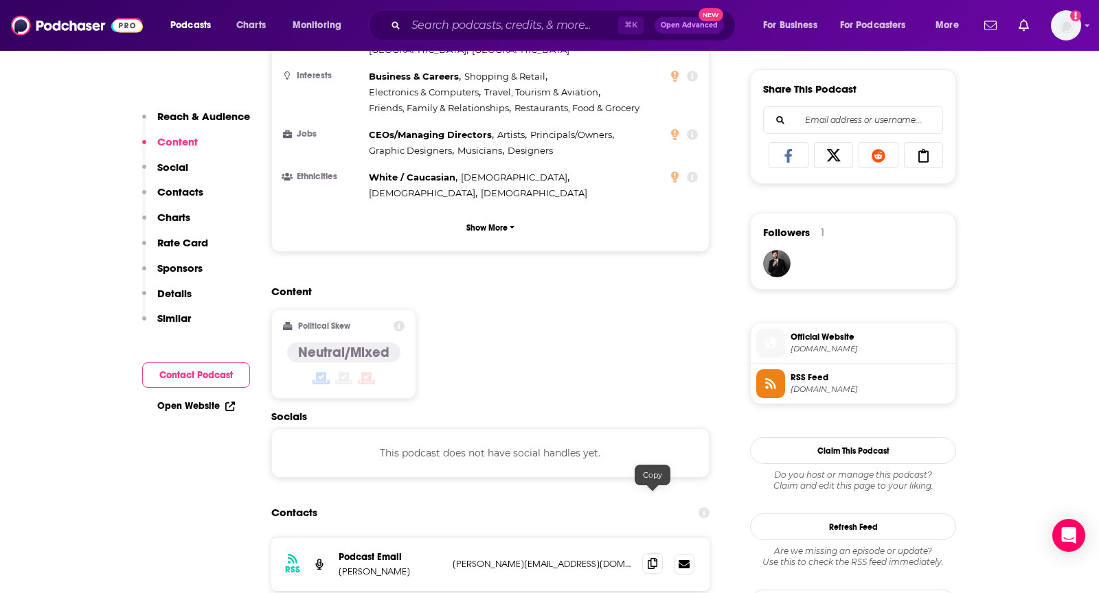
click at [645, 554] on span at bounding box center [652, 564] width 21 height 21
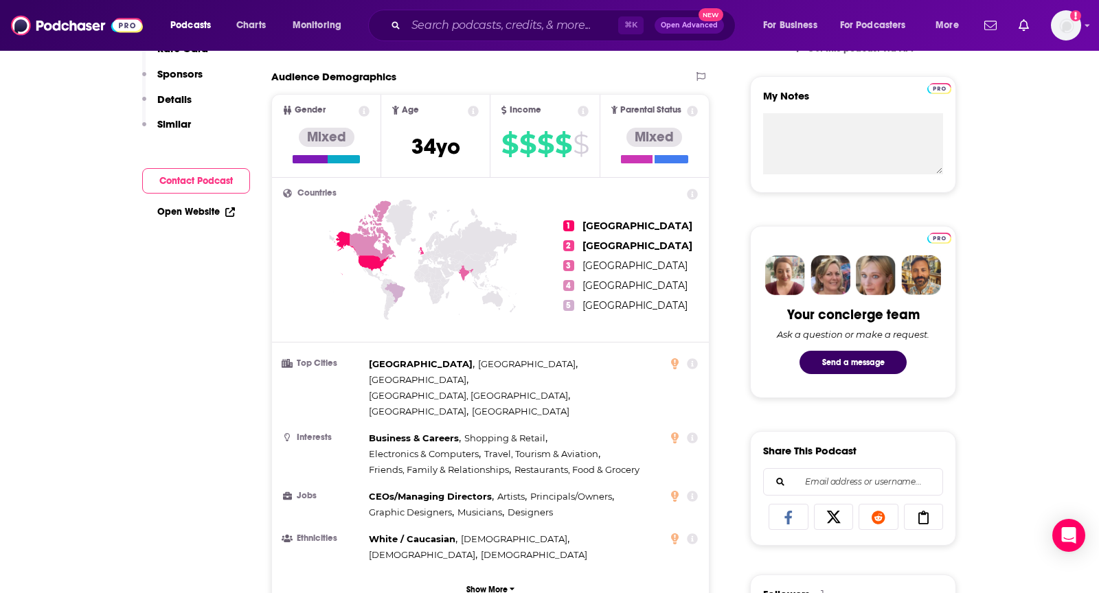
scroll to position [0, 0]
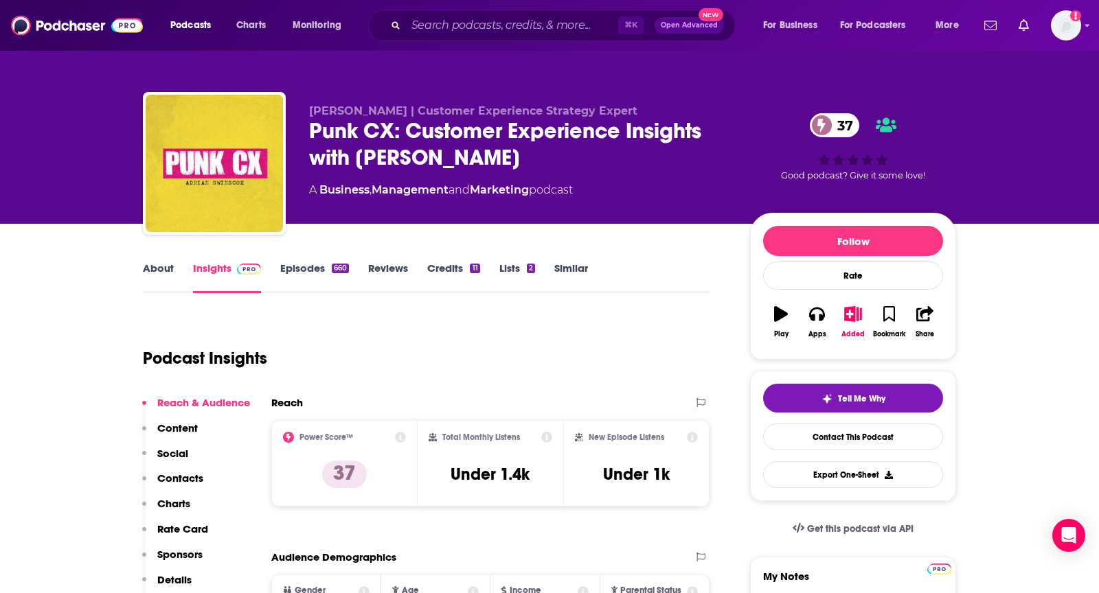
click at [148, 264] on link "About" at bounding box center [158, 278] width 31 height 32
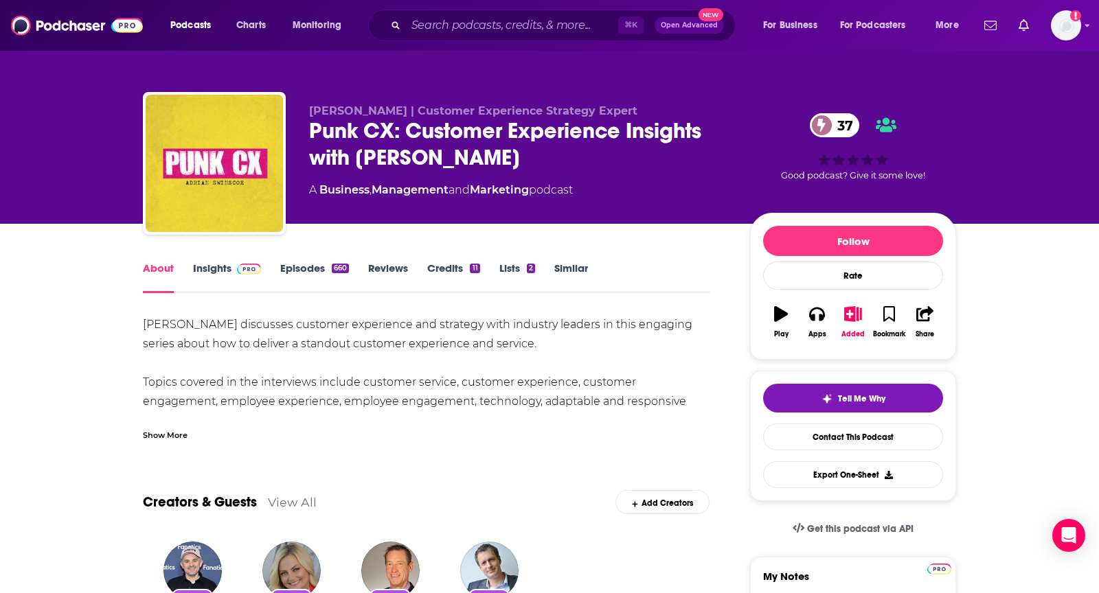
click at [158, 438] on div "Show More" at bounding box center [165, 434] width 45 height 13
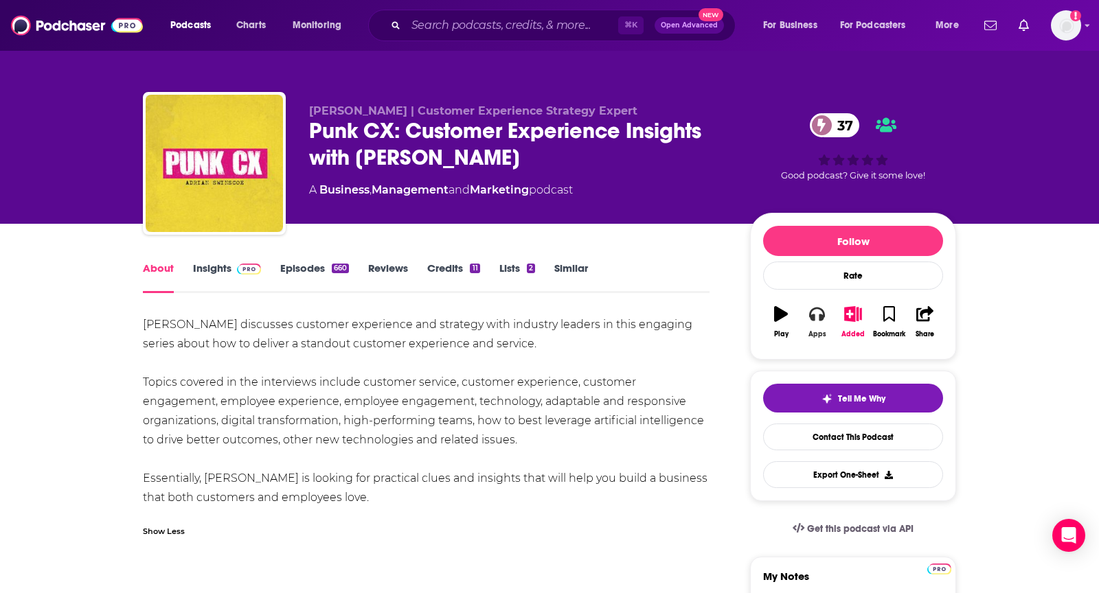
click at [824, 323] on button "Apps" at bounding box center [817, 321] width 36 height 49
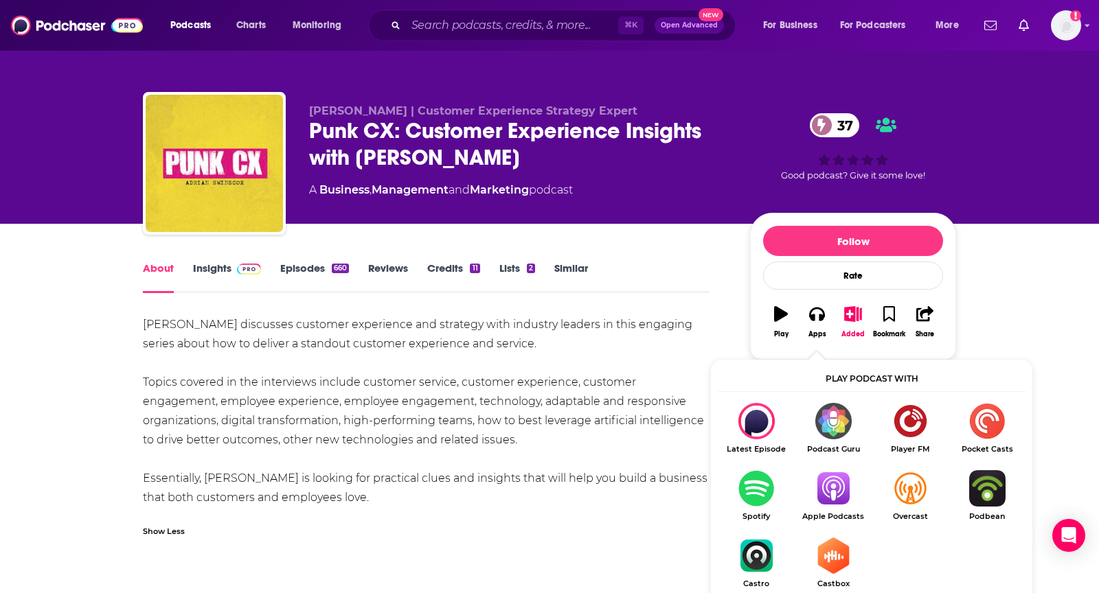
click at [832, 508] on link "Apple Podcasts" at bounding box center [833, 495] width 77 height 51
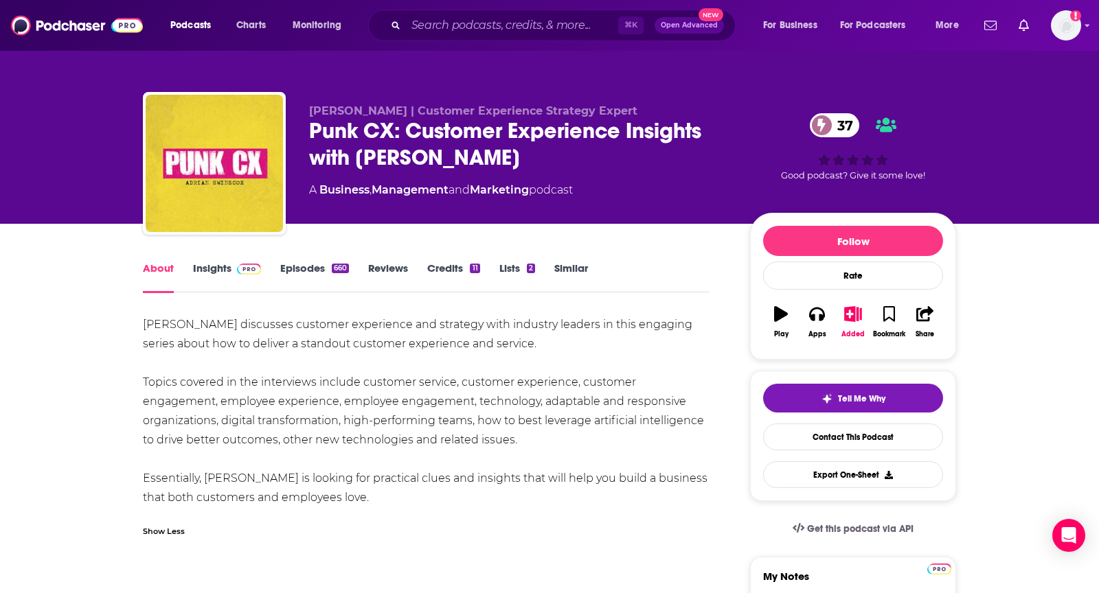
click at [214, 277] on link "Insights" at bounding box center [227, 278] width 68 height 32
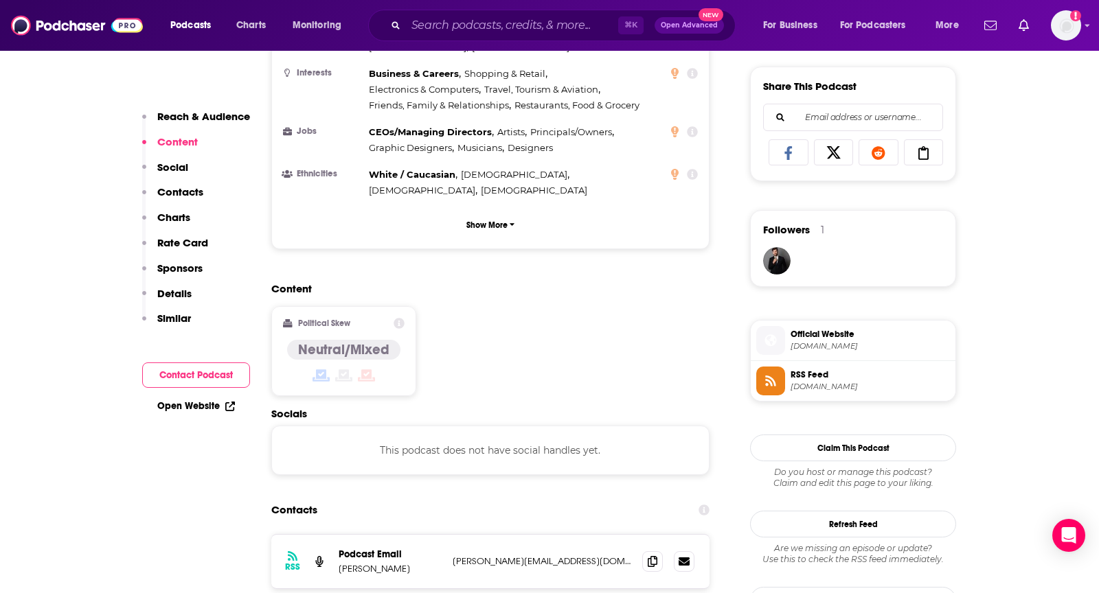
scroll to position [866, 0]
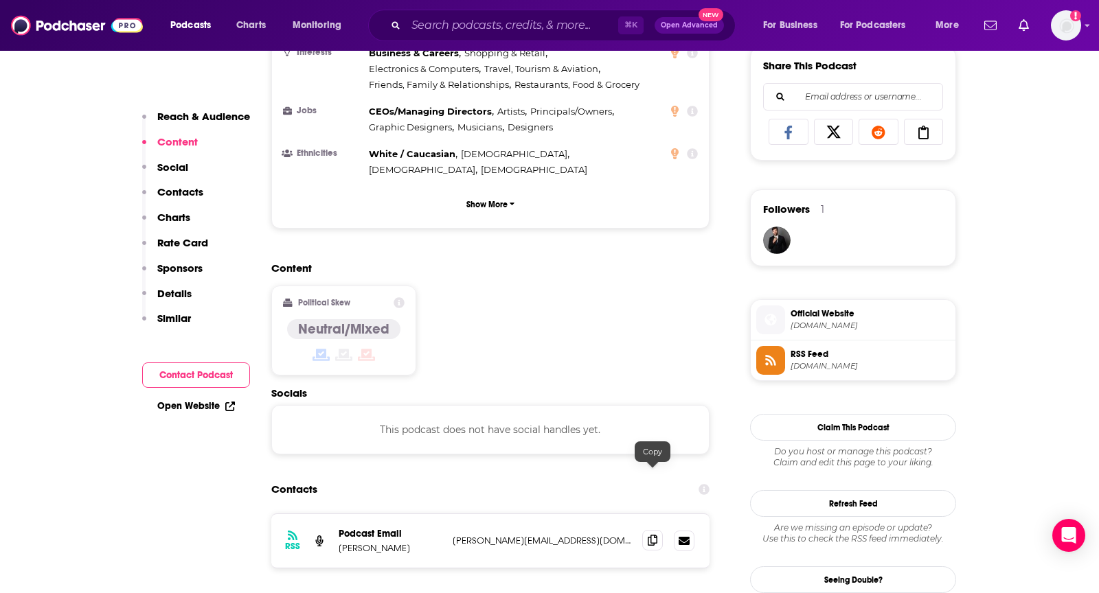
click at [644, 530] on span at bounding box center [652, 540] width 21 height 21
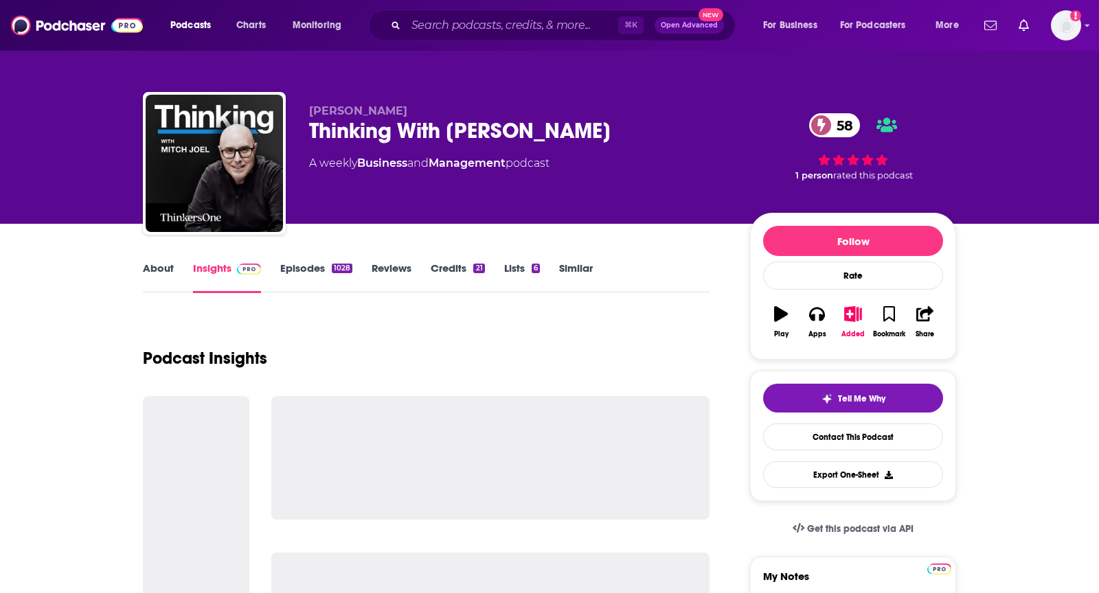
click at [161, 269] on link "About" at bounding box center [158, 278] width 31 height 32
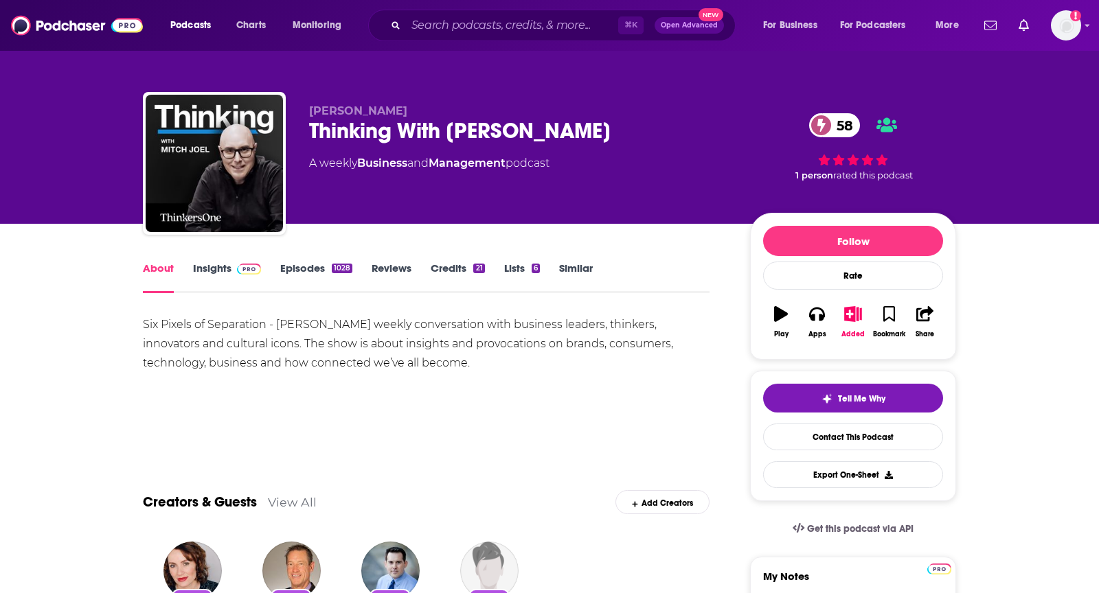
click at [229, 269] on link "Insights" at bounding box center [227, 278] width 68 height 32
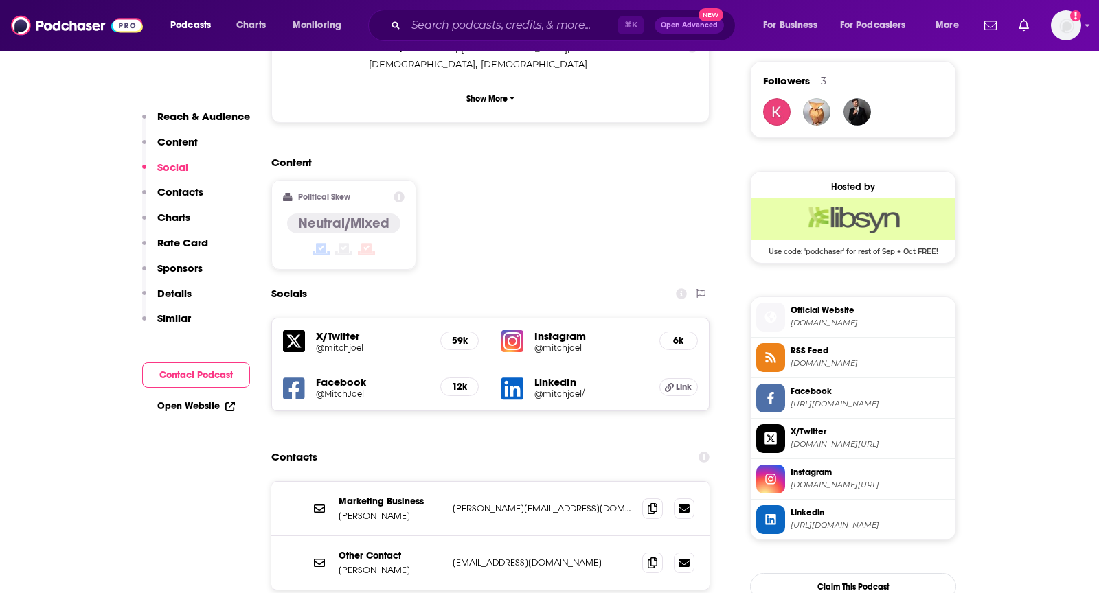
scroll to position [990, 0]
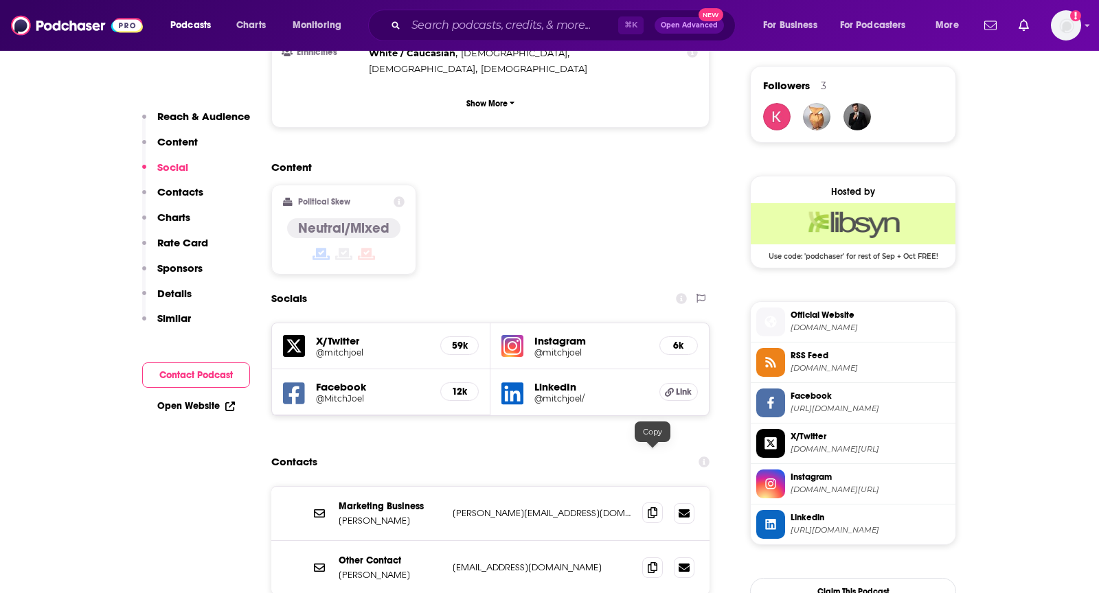
click at [651, 508] on icon at bounding box center [653, 513] width 10 height 11
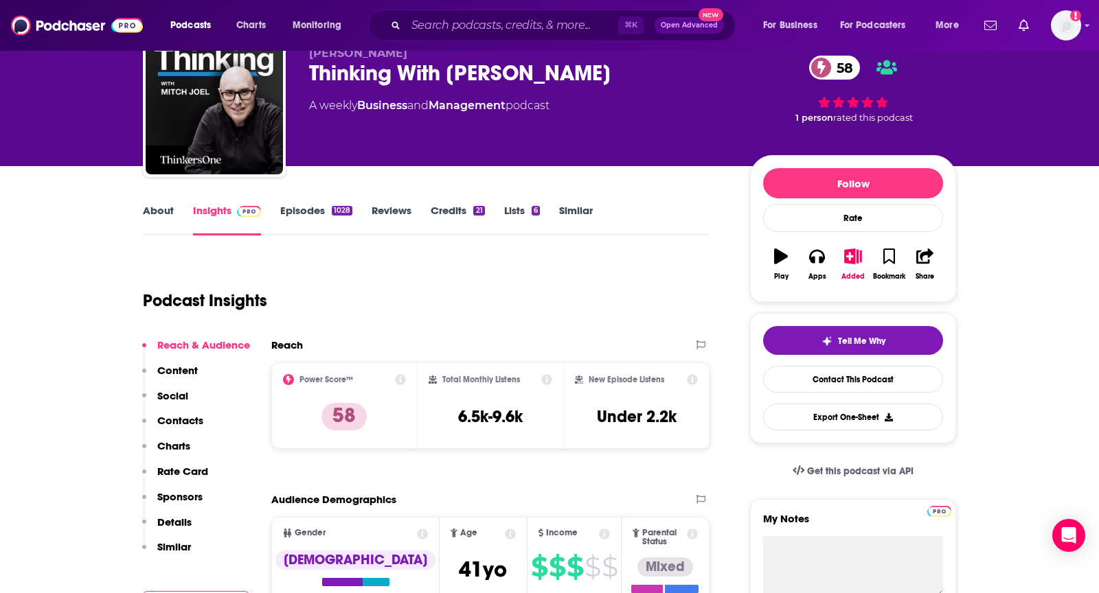
scroll to position [0, 0]
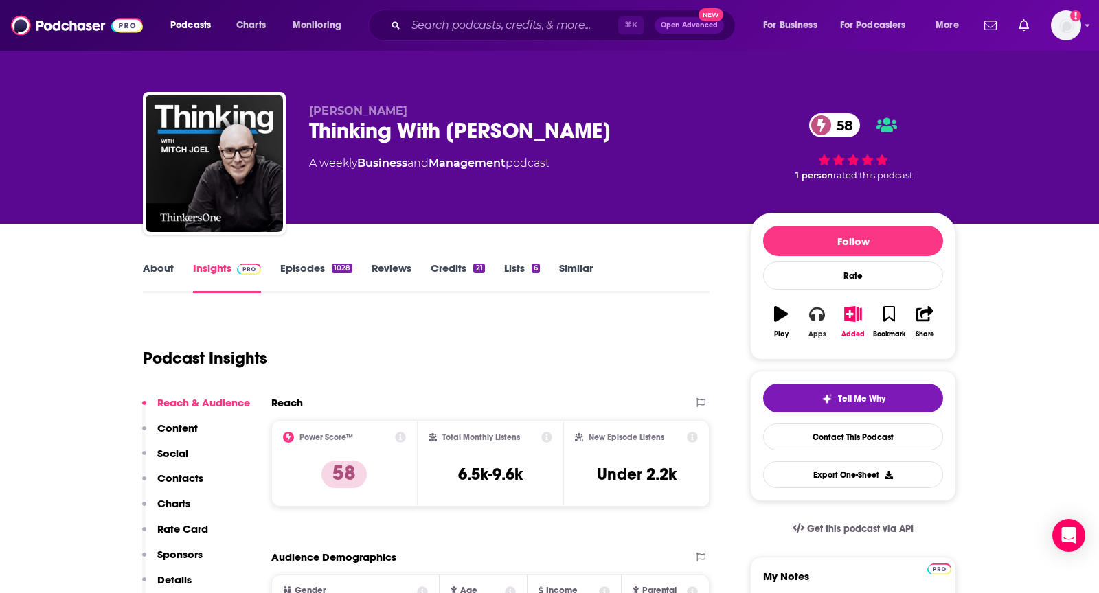
click at [811, 323] on button "Apps" at bounding box center [817, 321] width 36 height 49
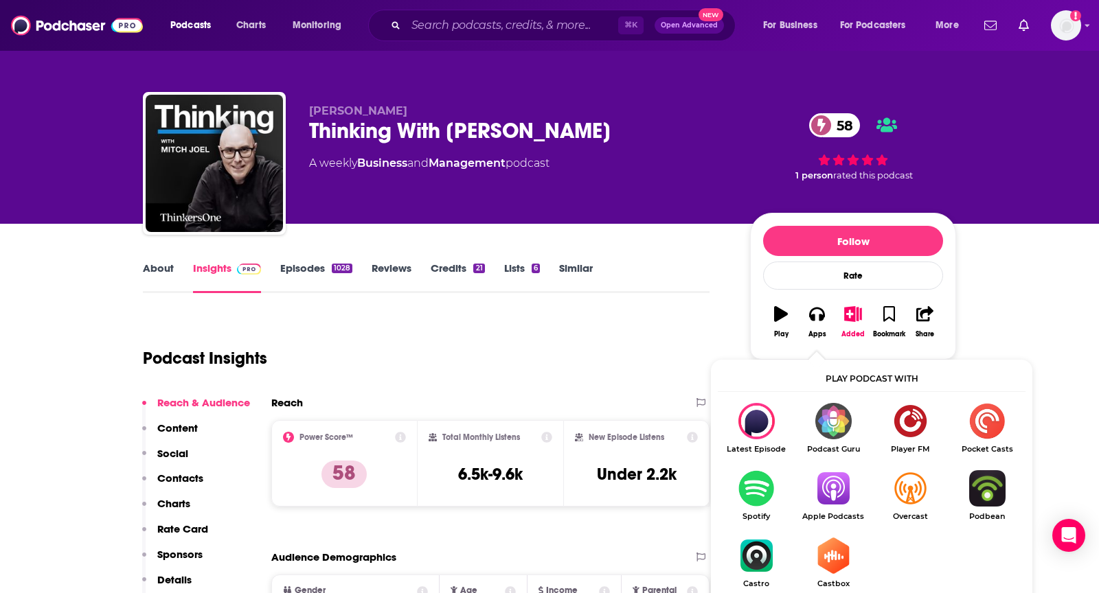
click at [842, 485] on img "Show Listen On dropdown" at bounding box center [833, 488] width 77 height 36
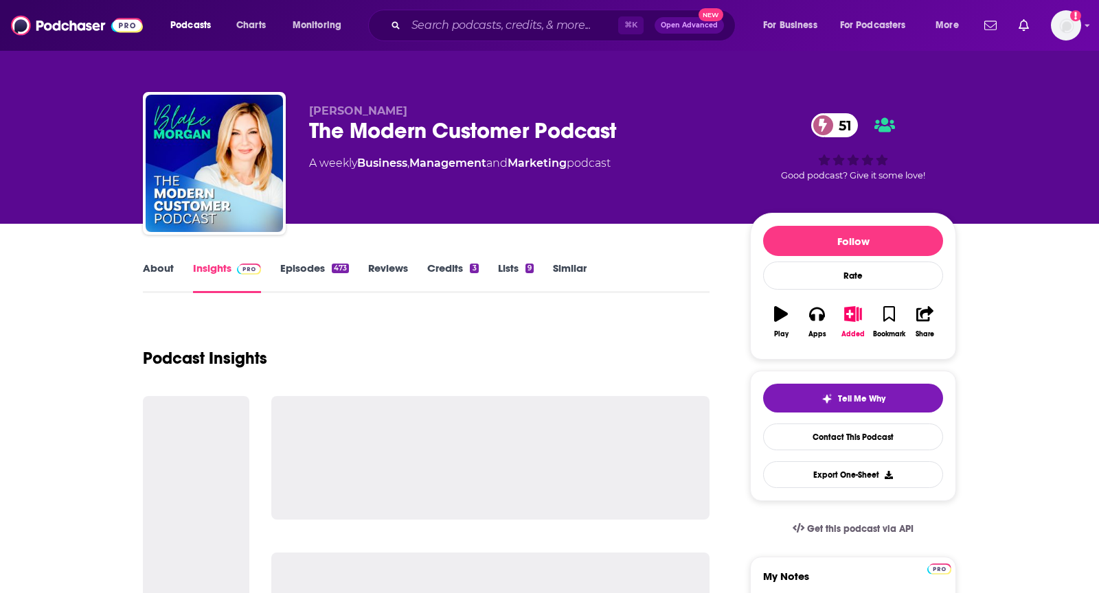
click at [159, 274] on link "About" at bounding box center [158, 278] width 31 height 32
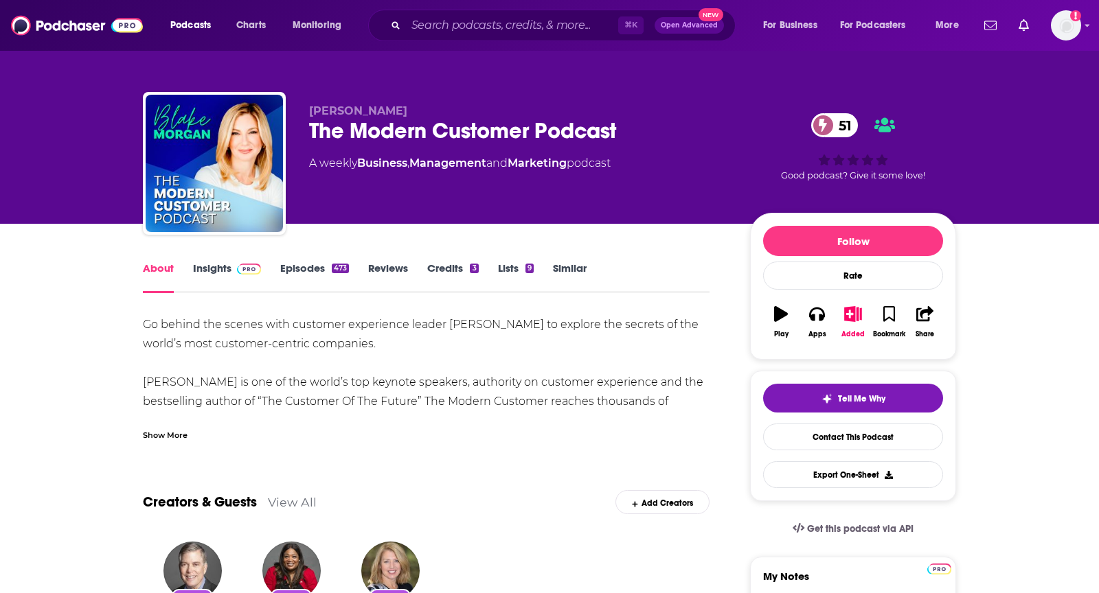
click at [177, 436] on div "Show More" at bounding box center [165, 434] width 45 height 13
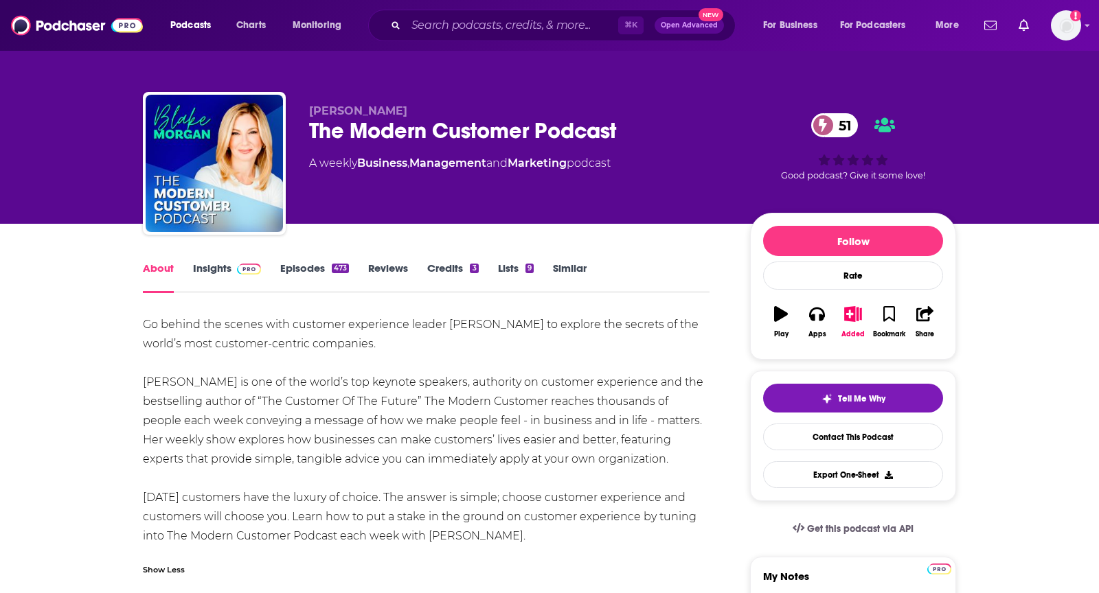
click at [220, 269] on link "Insights" at bounding box center [227, 278] width 68 height 32
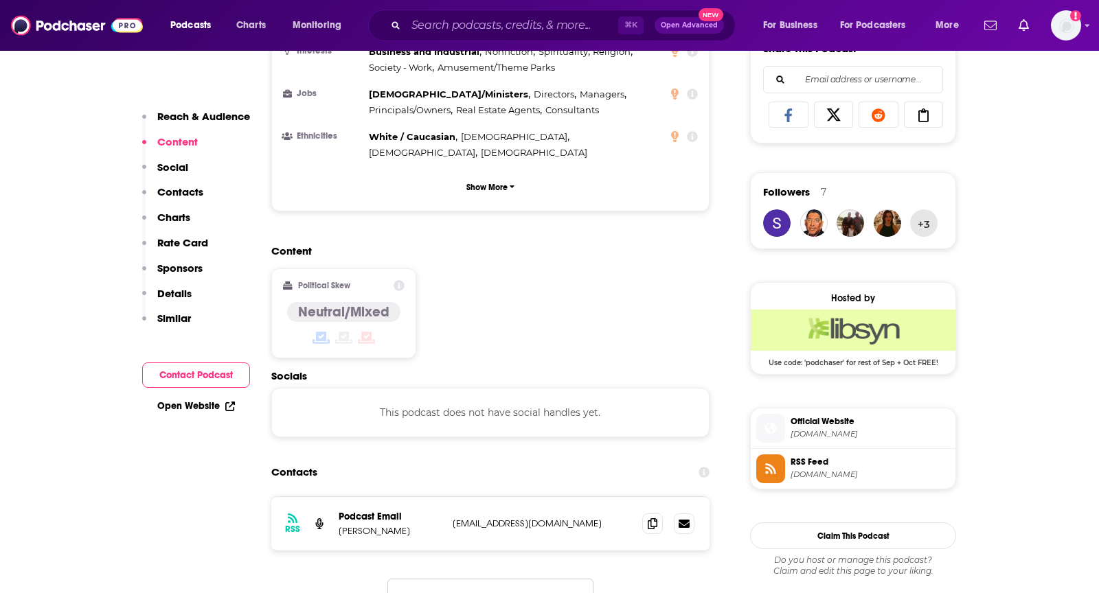
scroll to position [886, 0]
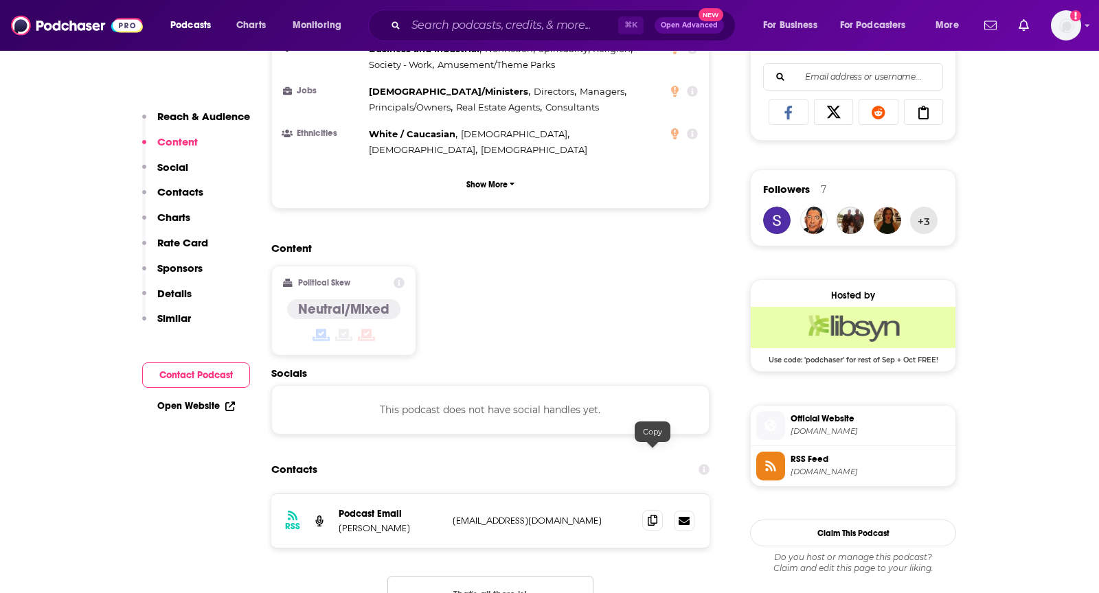
click at [643, 510] on span at bounding box center [652, 520] width 21 height 21
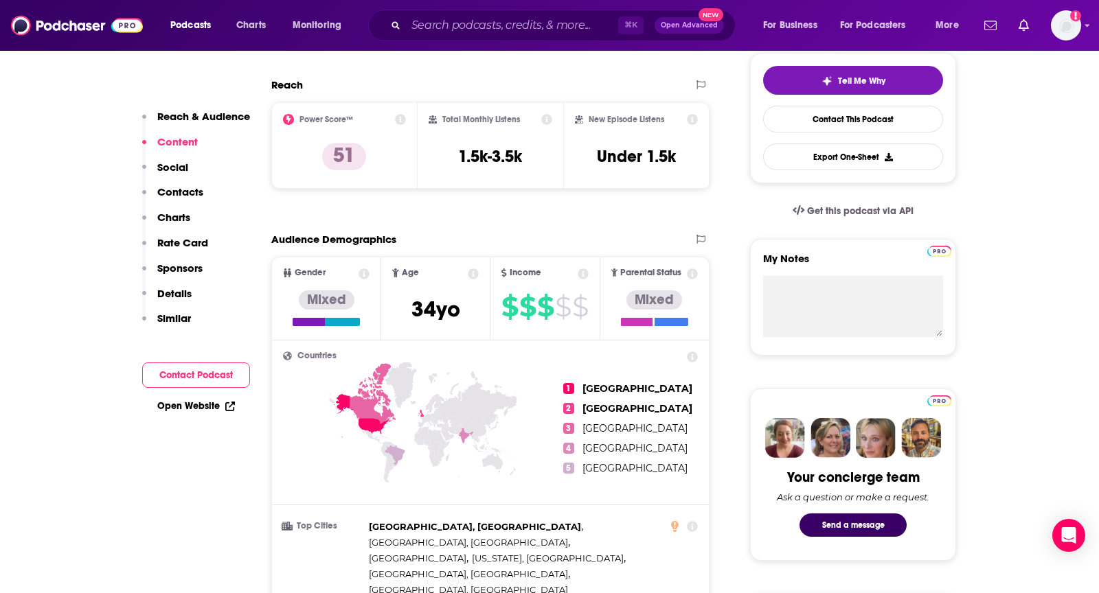
scroll to position [0, 0]
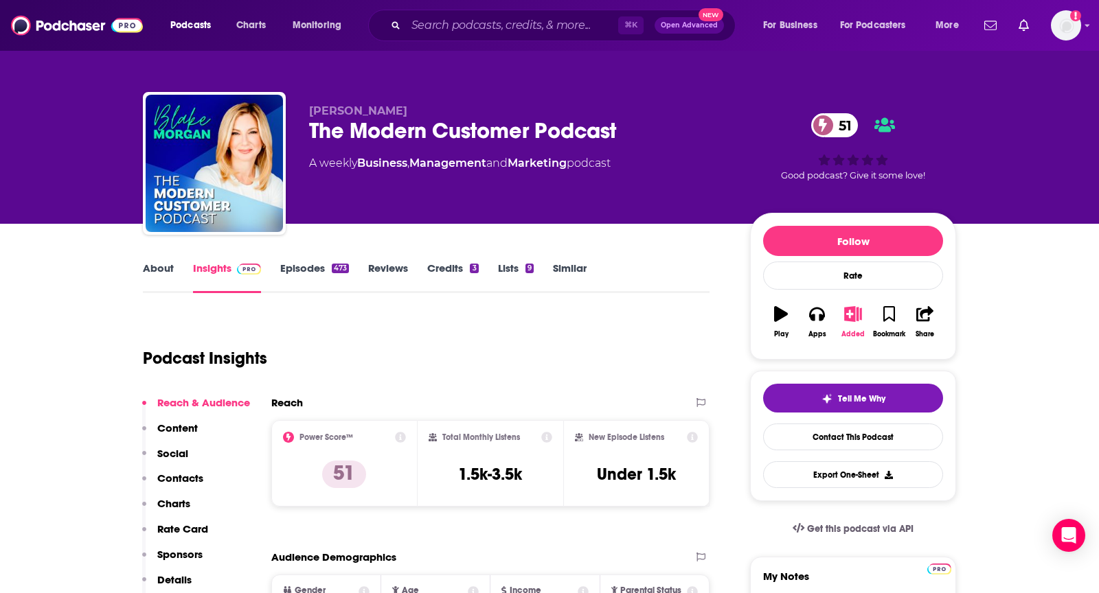
click at [850, 313] on icon "button" at bounding box center [852, 313] width 17 height 15
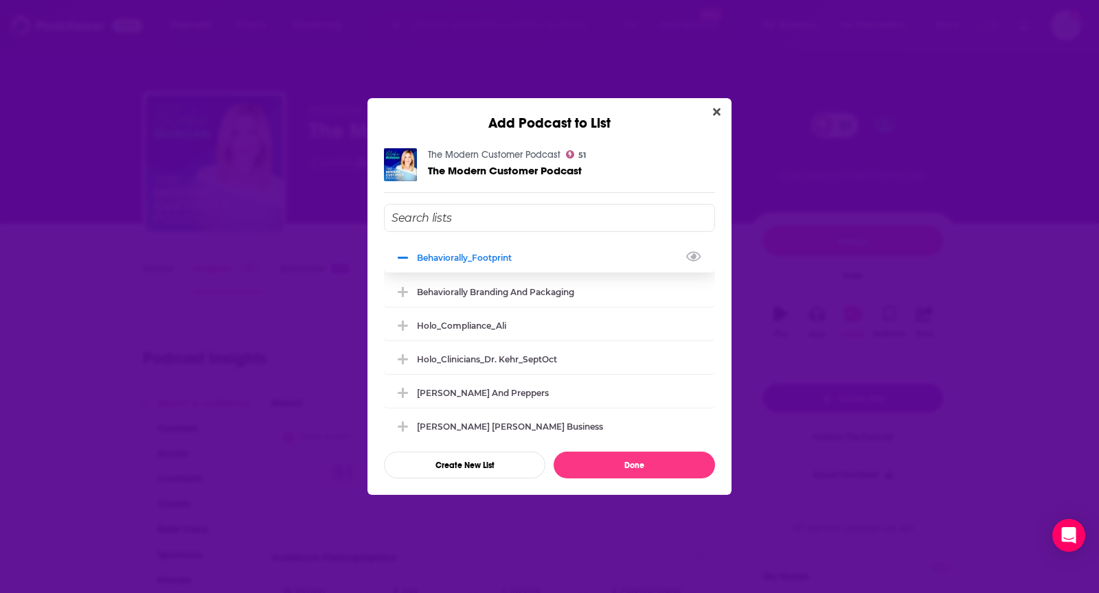
click at [396, 254] on button "Add Podcast To List" at bounding box center [404, 258] width 25 height 14
click at [400, 256] on icon "Add Podcast To List" at bounding box center [403, 258] width 10 height 10
click at [406, 257] on icon "Add Podcast To List" at bounding box center [403, 258] width 10 height 2
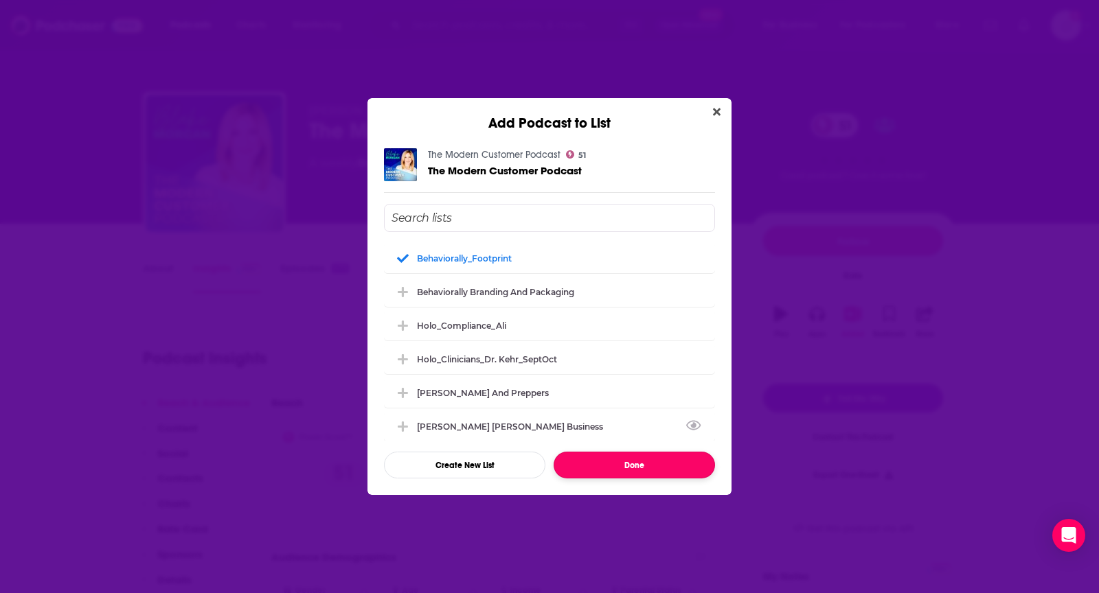
click at [628, 464] on button "Done" at bounding box center [634, 465] width 161 height 27
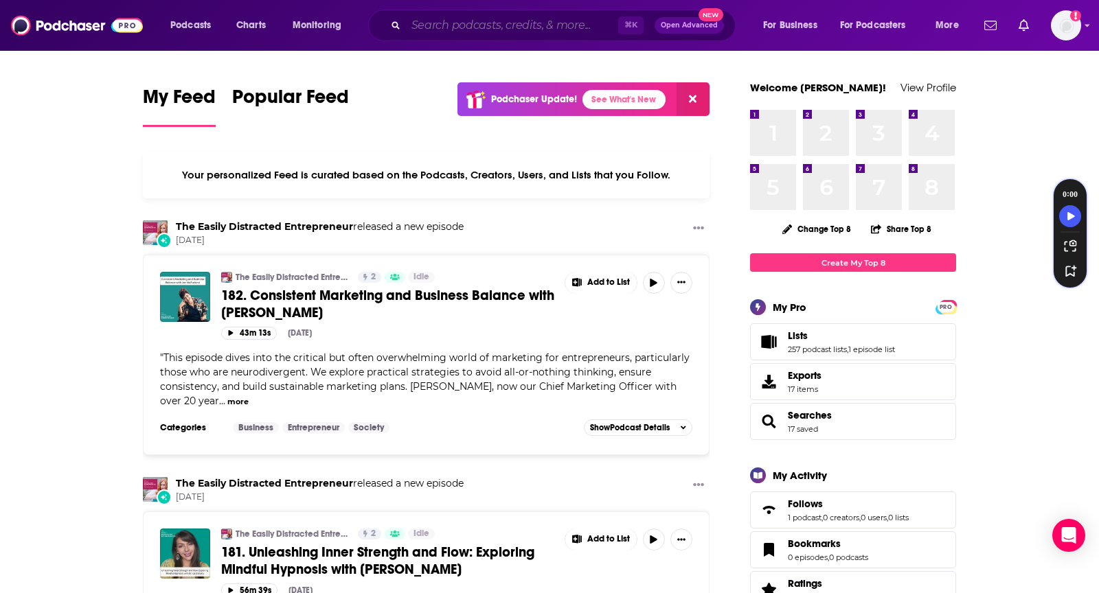
click at [598, 25] on input "Search podcasts, credits, & more..." at bounding box center [512, 25] width 212 height 22
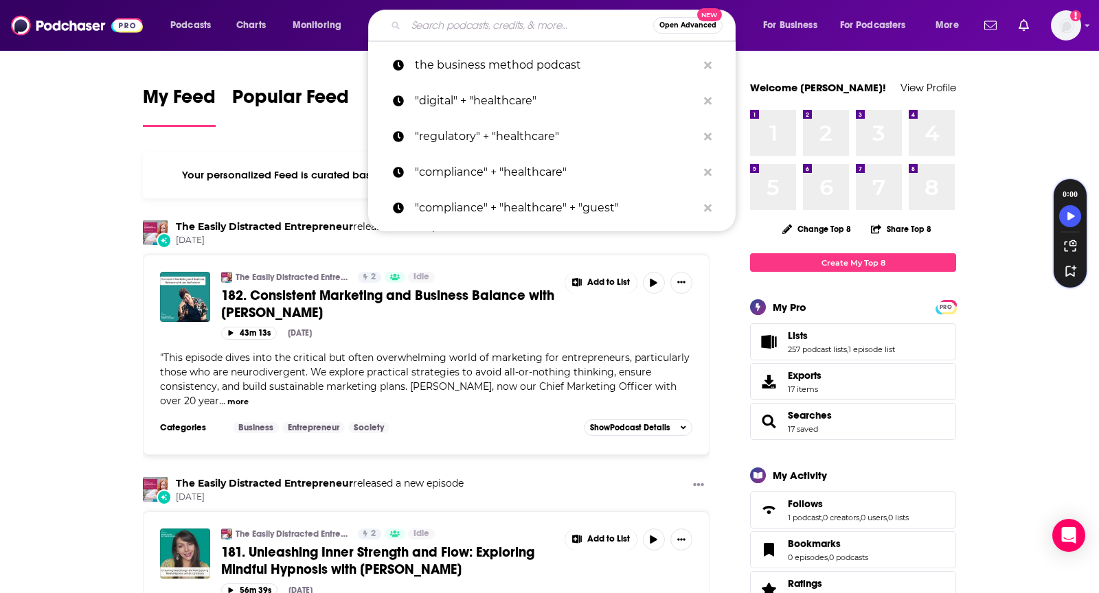
paste input "adrian@adrianswinscoe.com"
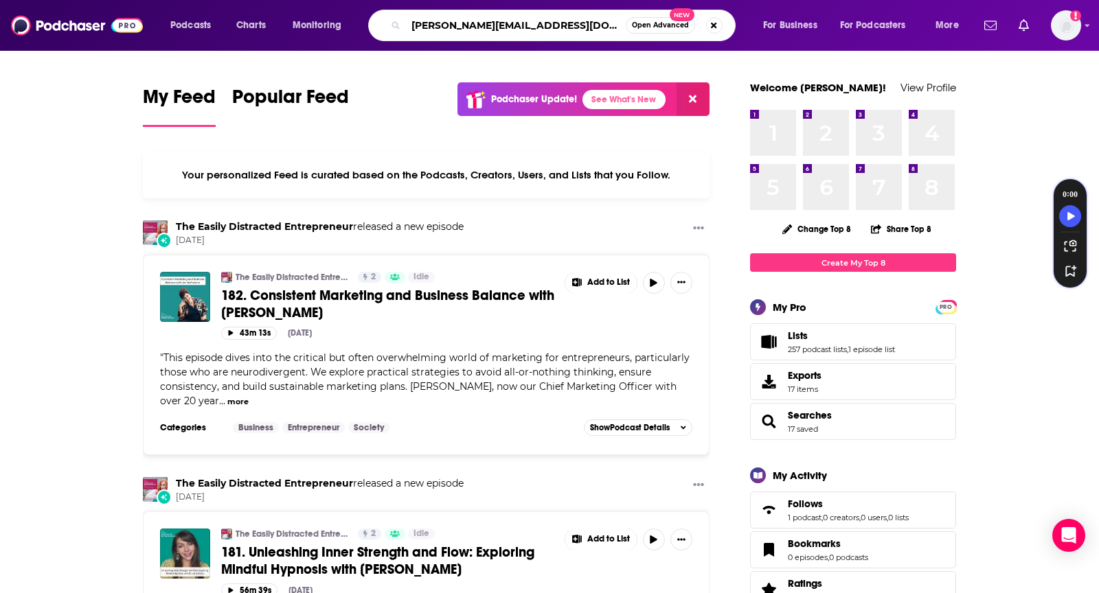
type input "adrian@adrianswinscoe.com"
click at [710, 30] on button "Search podcasts, credits, & more..." at bounding box center [714, 25] width 16 height 16
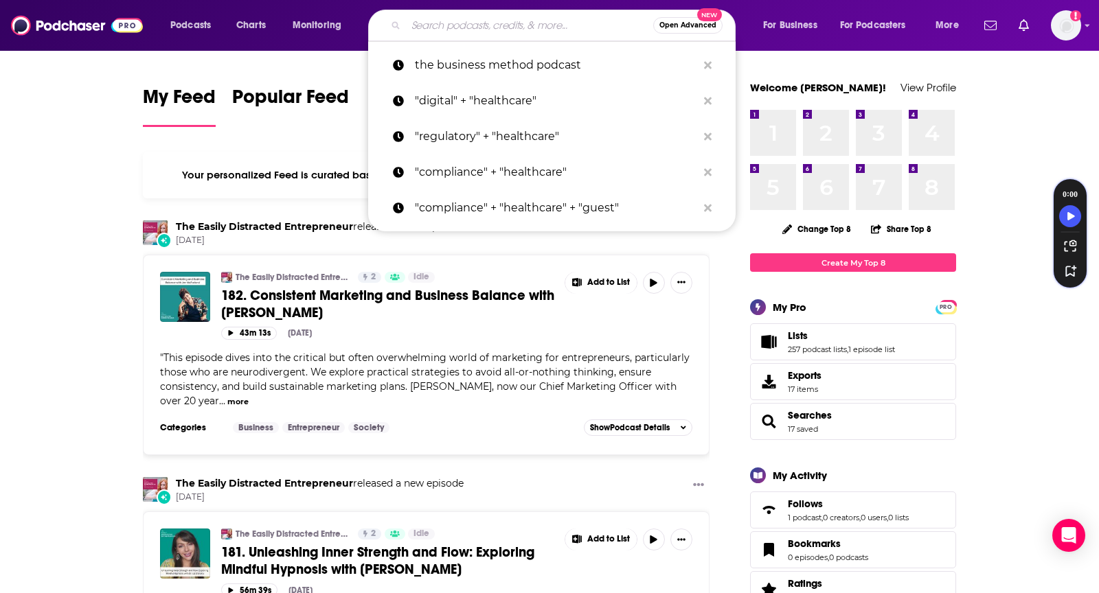
paste input "admin@theinnovationshow.io"
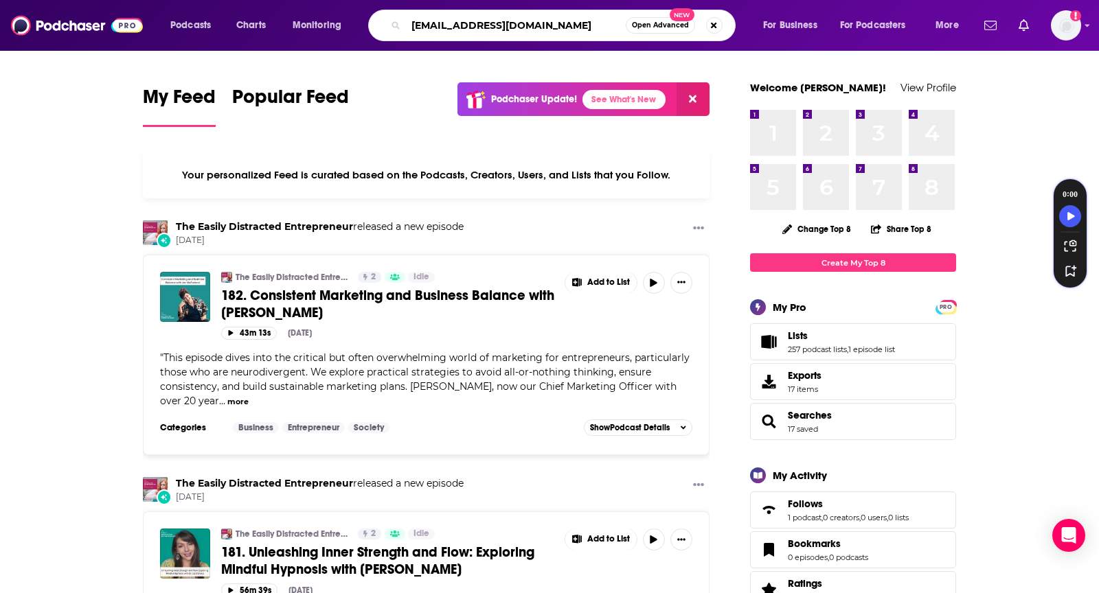
type input "admin@theinnovationshow.io"
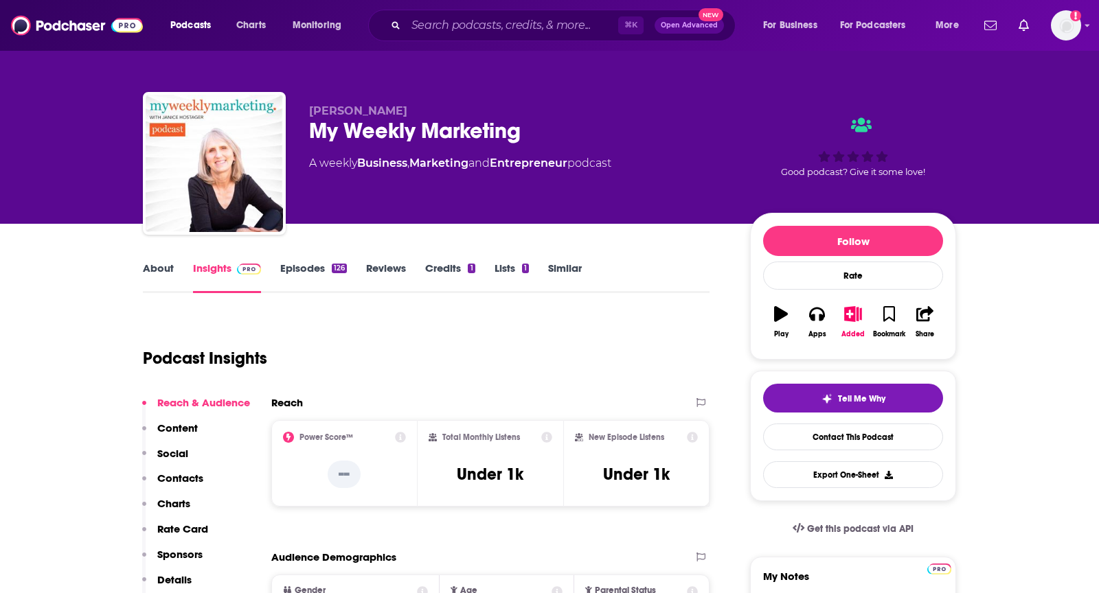
click at [166, 271] on link "About" at bounding box center [158, 278] width 31 height 32
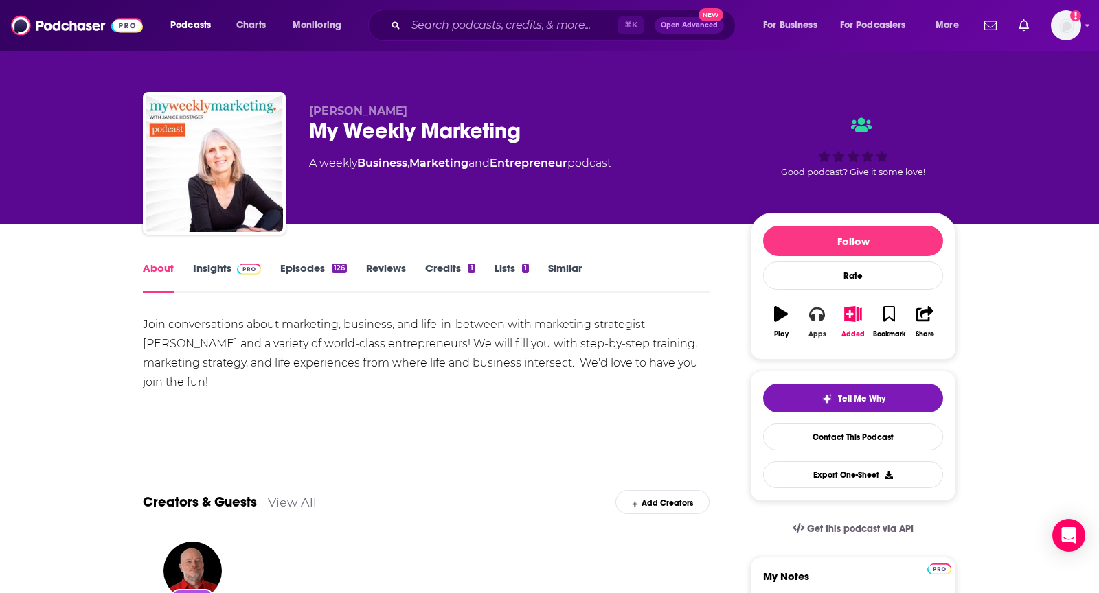
click at [819, 324] on button "Apps" at bounding box center [817, 321] width 36 height 49
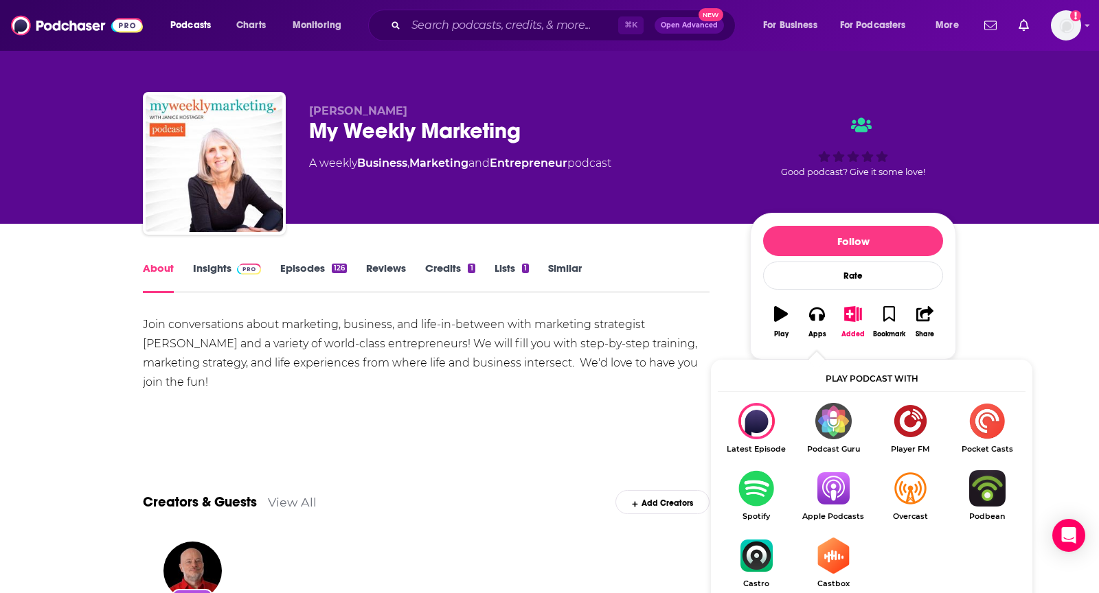
click at [839, 494] on img "Show Listen On dropdown" at bounding box center [833, 488] width 77 height 36
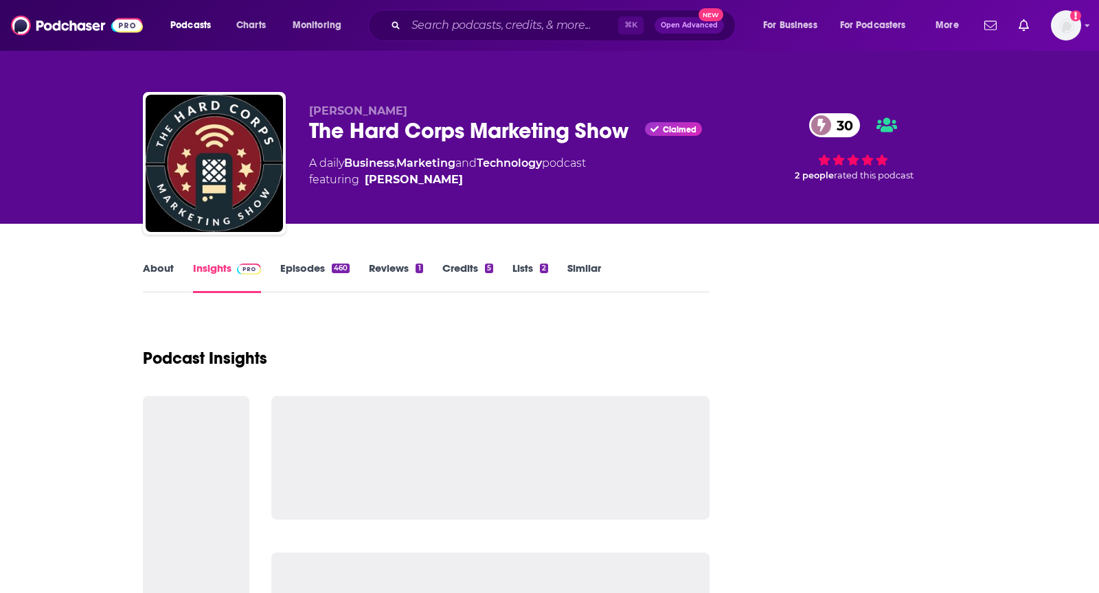
click at [160, 269] on link "About" at bounding box center [158, 278] width 31 height 32
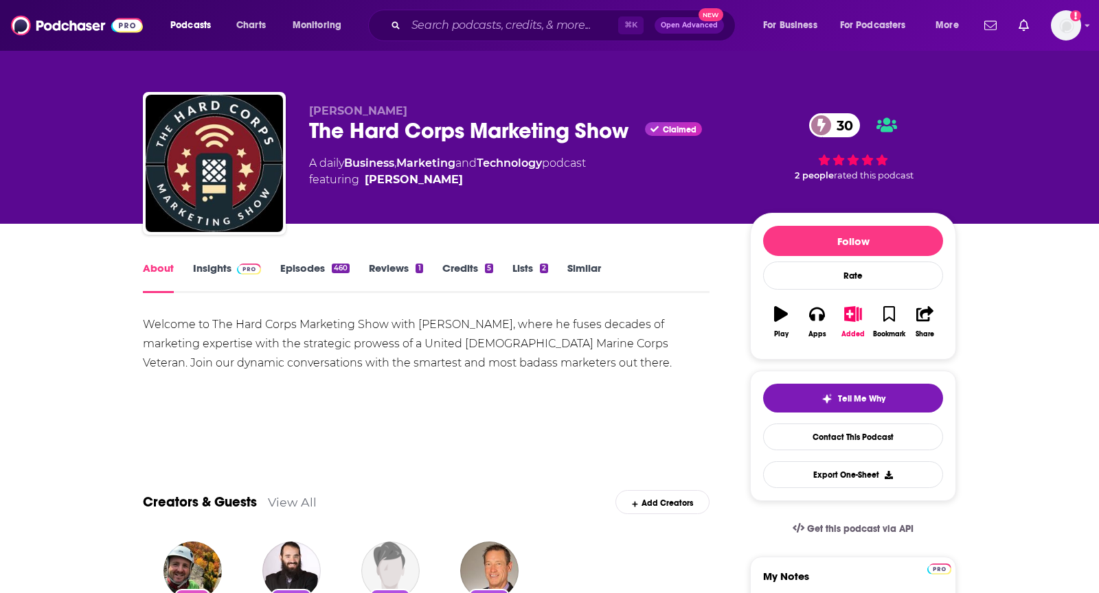
click at [242, 271] on img at bounding box center [249, 269] width 24 height 11
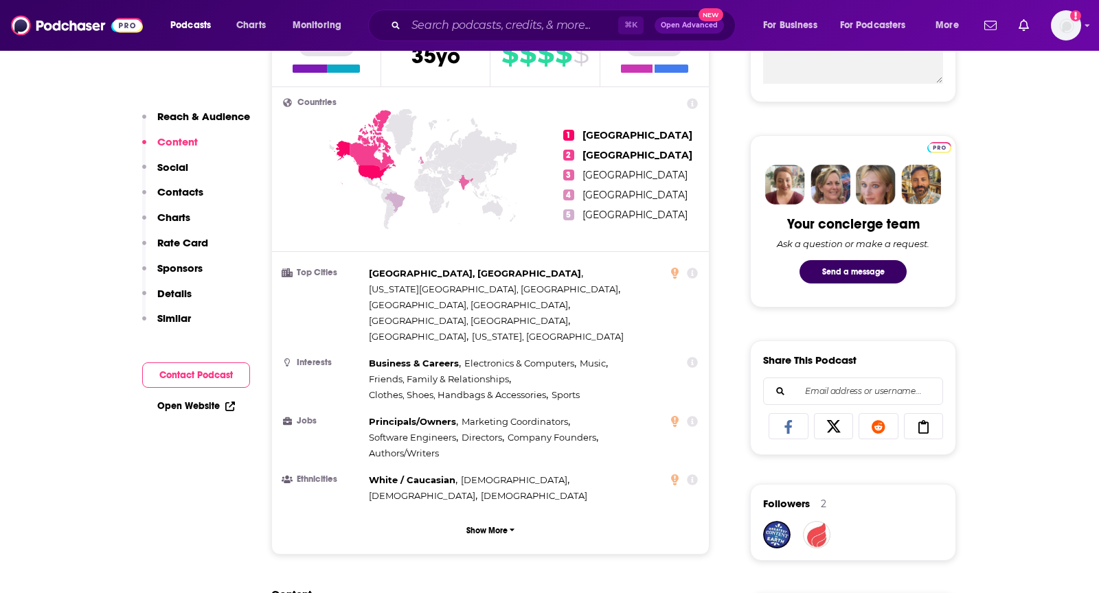
scroll to position [62, 0]
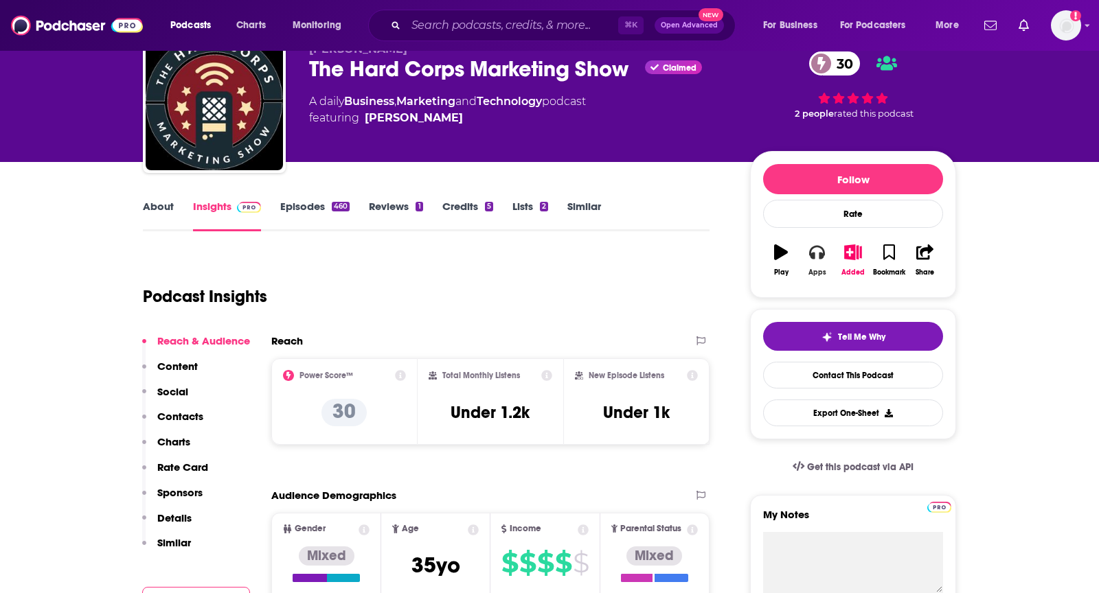
click at [813, 258] on button "Apps" at bounding box center [817, 260] width 36 height 49
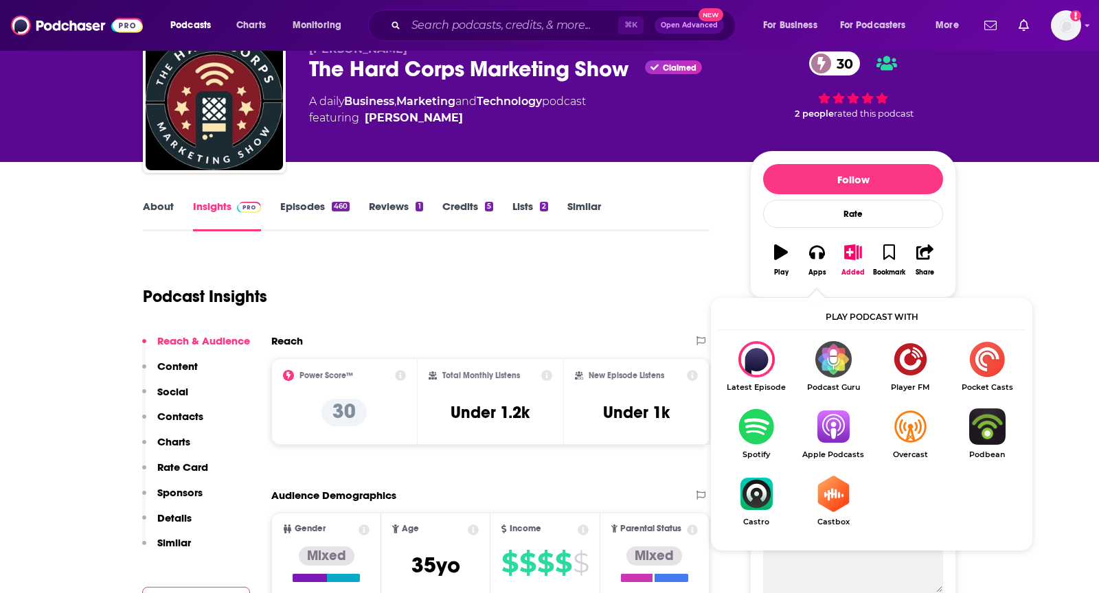
click at [822, 430] on img "Show Listen On dropdown" at bounding box center [833, 427] width 77 height 36
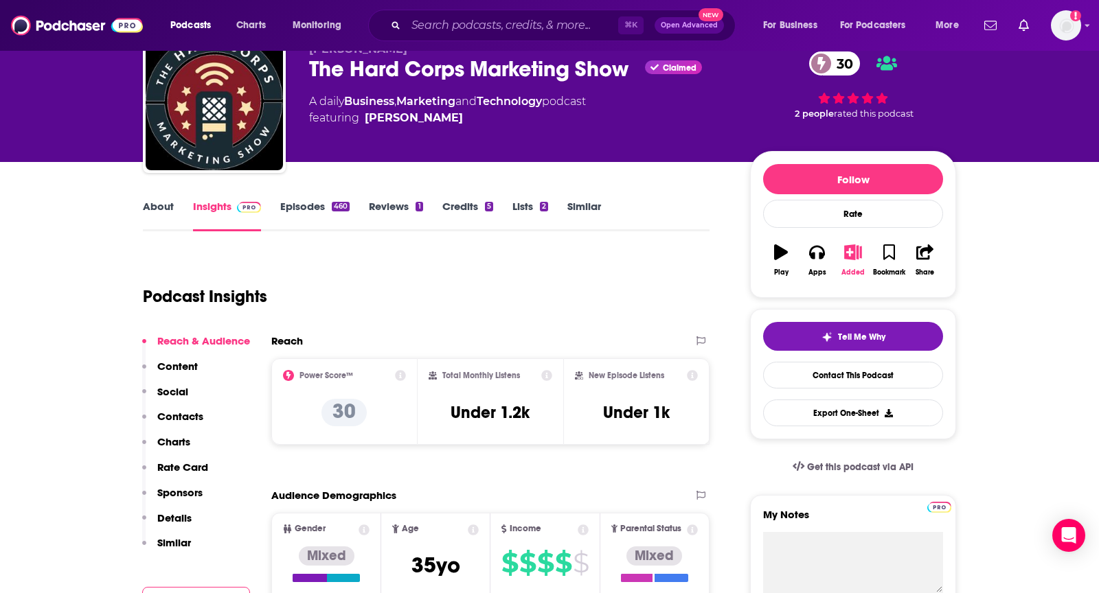
click at [851, 249] on icon "button" at bounding box center [853, 252] width 17 height 15
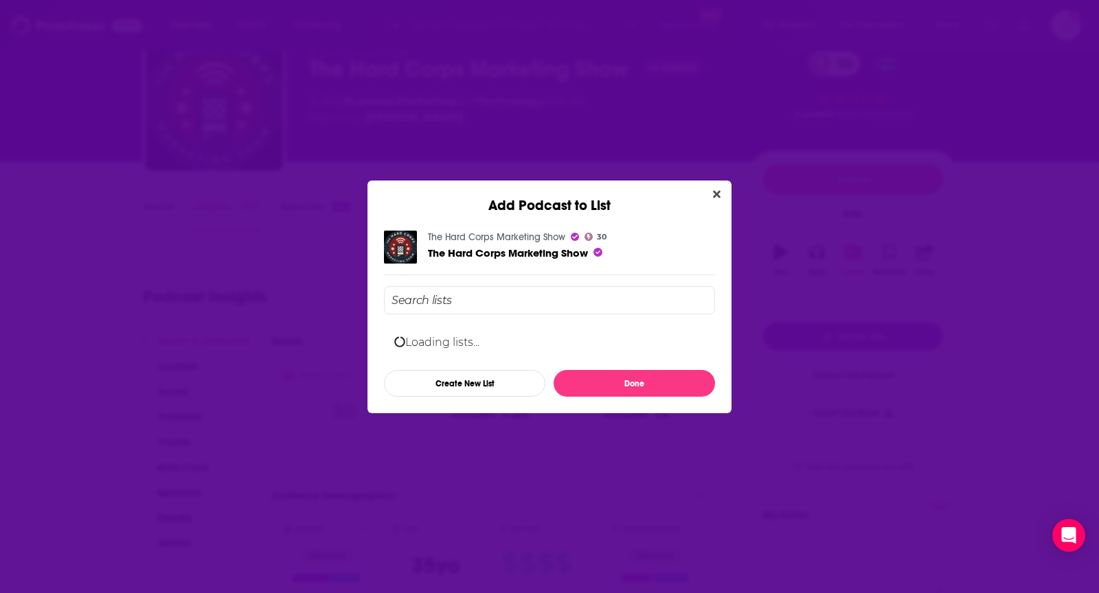
scroll to position [0, 0]
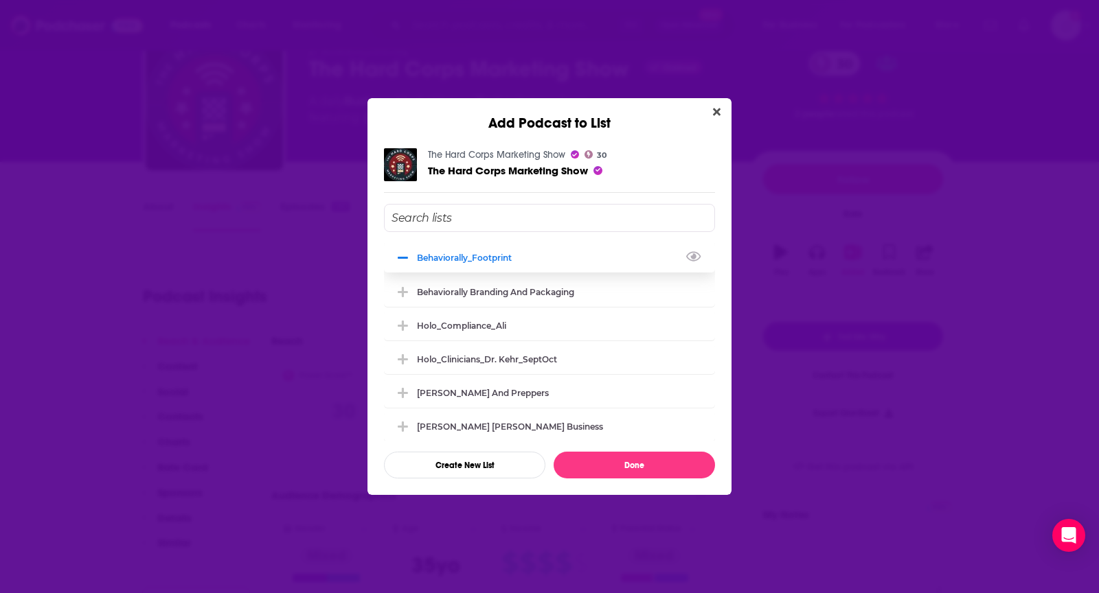
click at [421, 253] on div "Behaviorally_Footprint" at bounding box center [468, 258] width 103 height 10
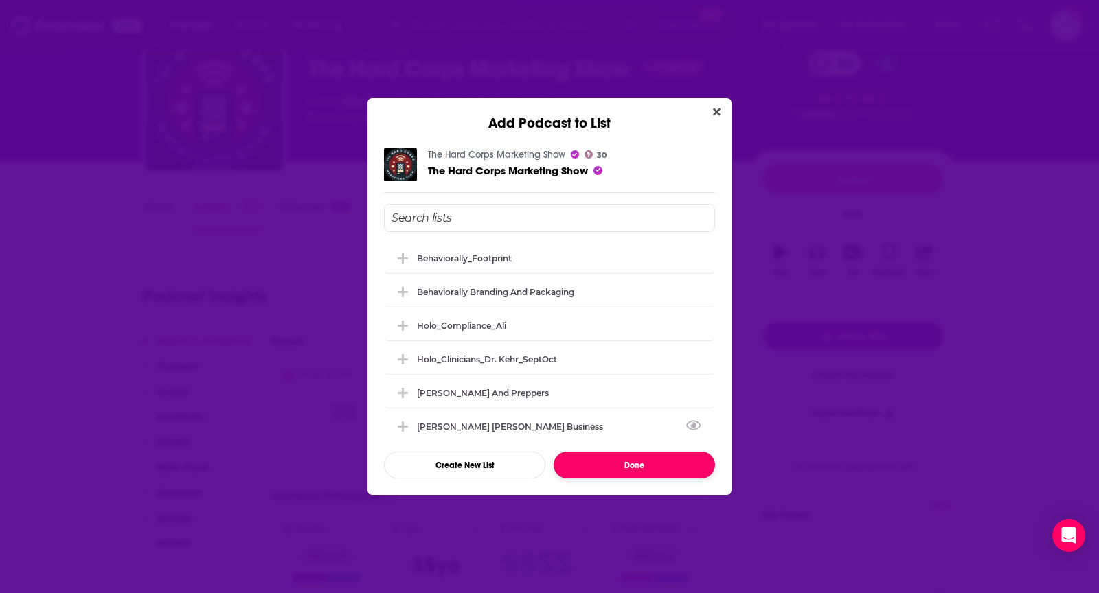
click at [669, 460] on button "Done" at bounding box center [634, 465] width 161 height 27
